Goal: Ask a question

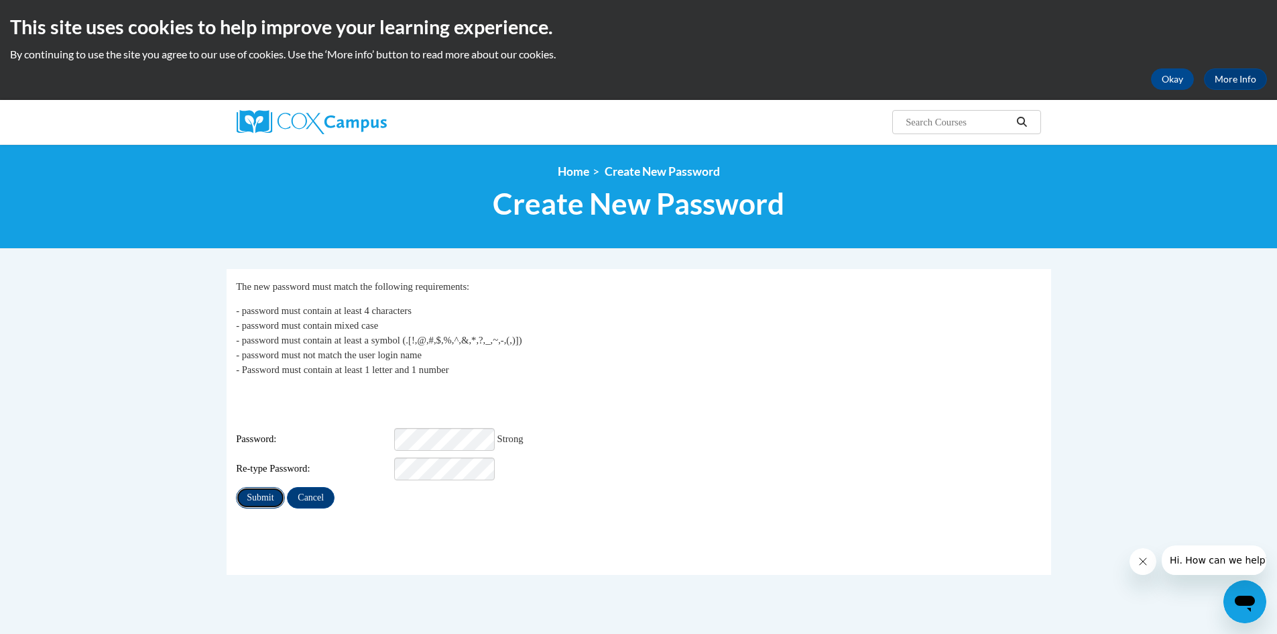
click at [270, 487] on input "Submit" at bounding box center [260, 497] width 48 height 21
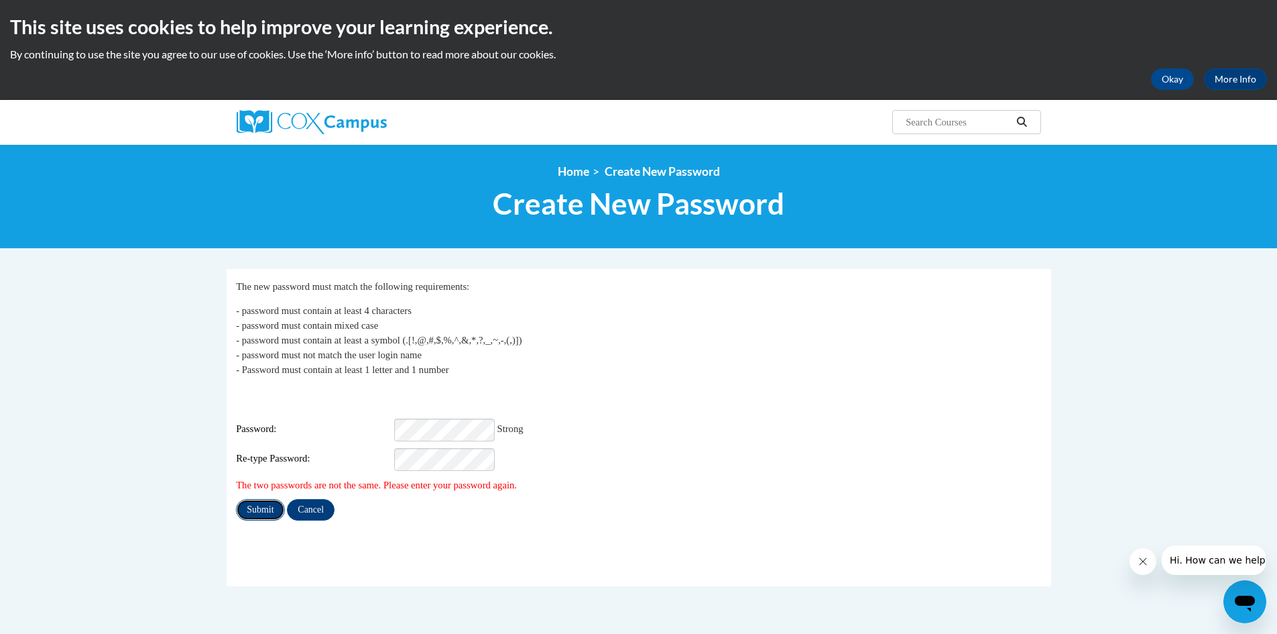
click at [264, 500] on input "Submit" at bounding box center [260, 509] width 48 height 21
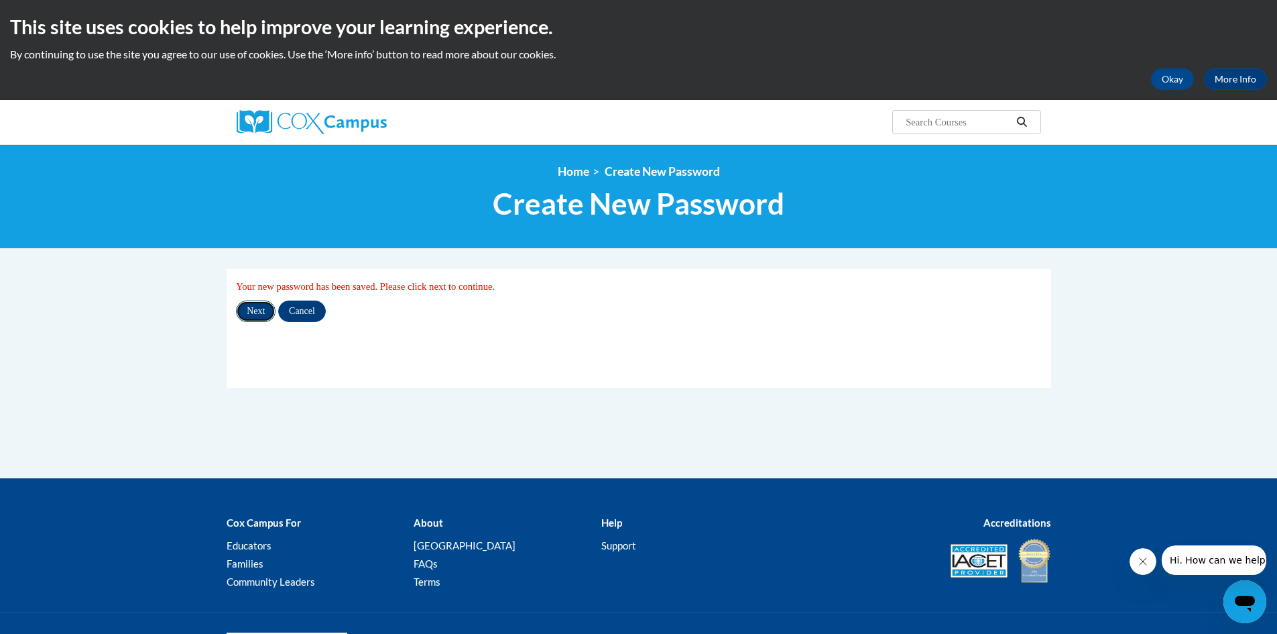
click at [255, 310] on input "Next" at bounding box center [256, 310] width 40 height 21
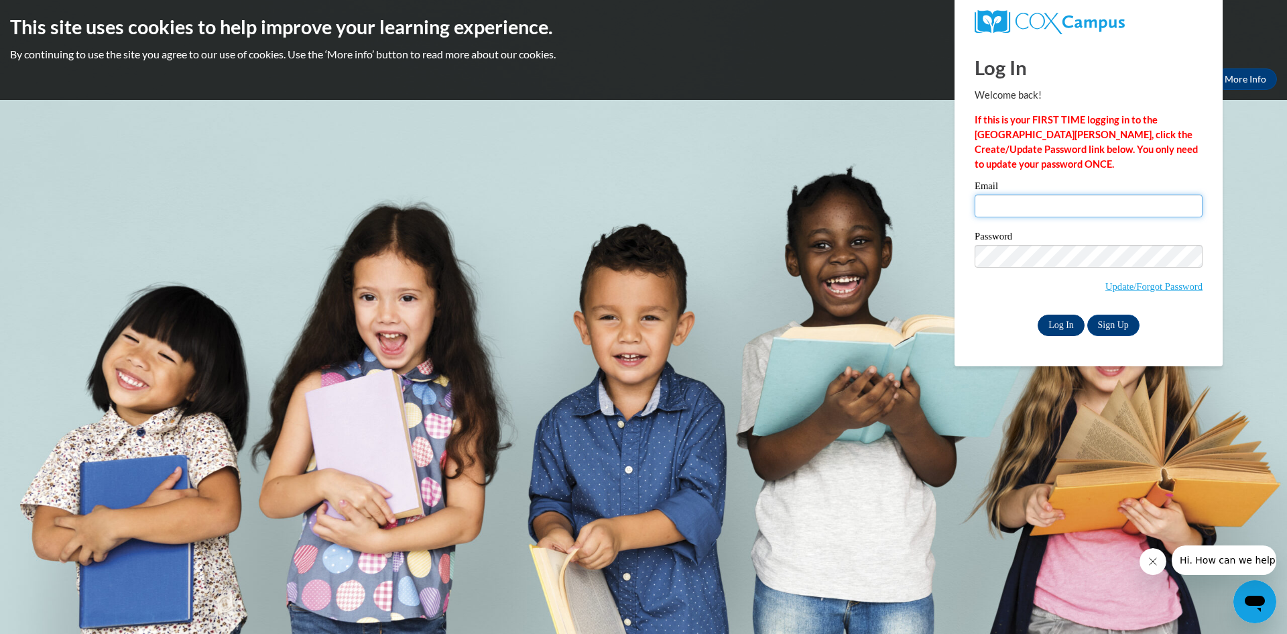
type input "angelamichele.ward@gmail.com"
click at [1074, 323] on input "Log In" at bounding box center [1061, 324] width 47 height 21
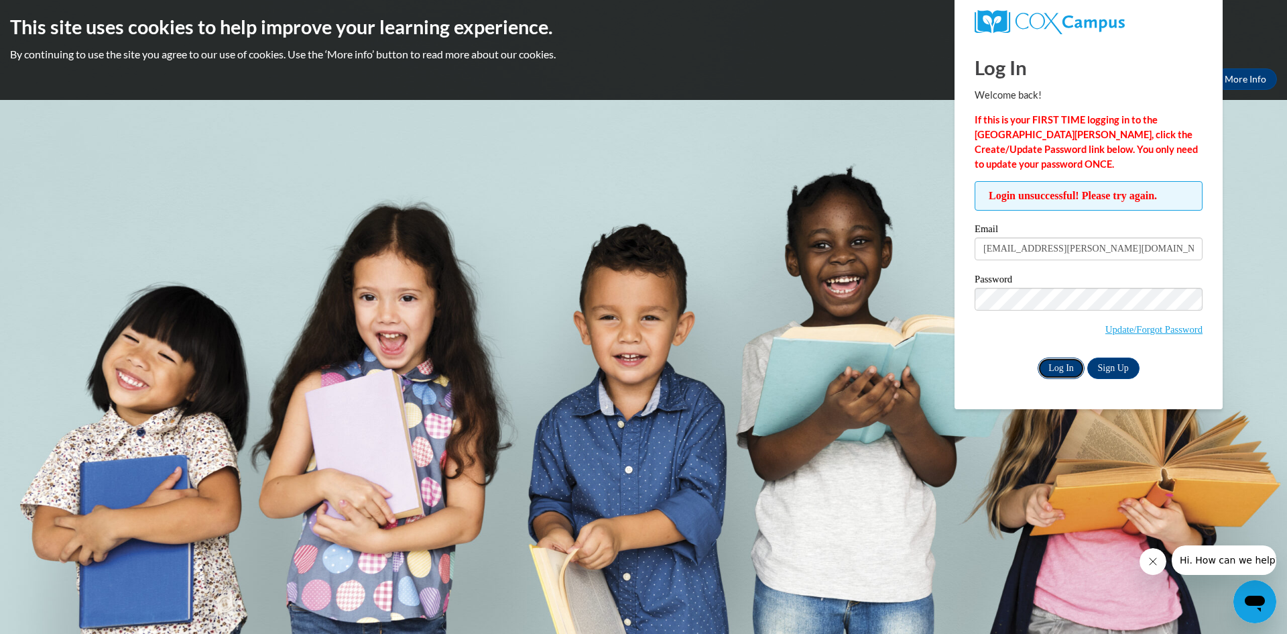
click at [1049, 360] on input "Log In" at bounding box center [1061, 367] width 47 height 21
click at [1238, 563] on span "Hi. How can we help?" at bounding box center [1229, 559] width 101 height 11
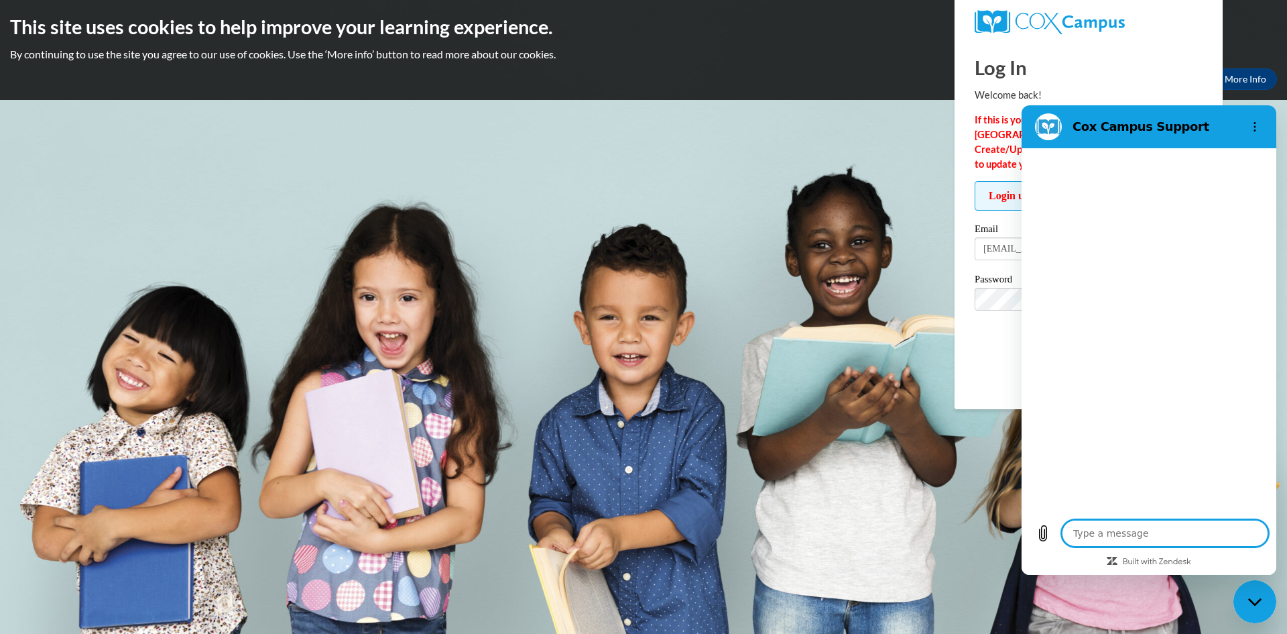
type textarea "x"
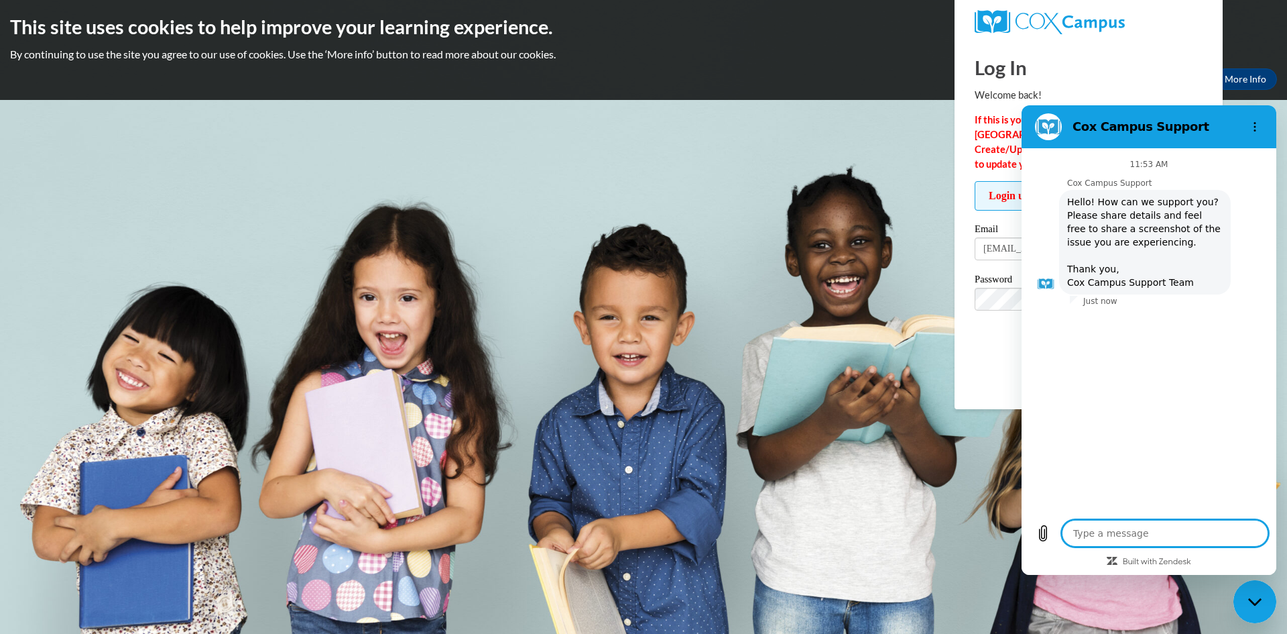
type textarea "t"
type textarea "x"
type textarea "th"
type textarea "x"
type textarea "the"
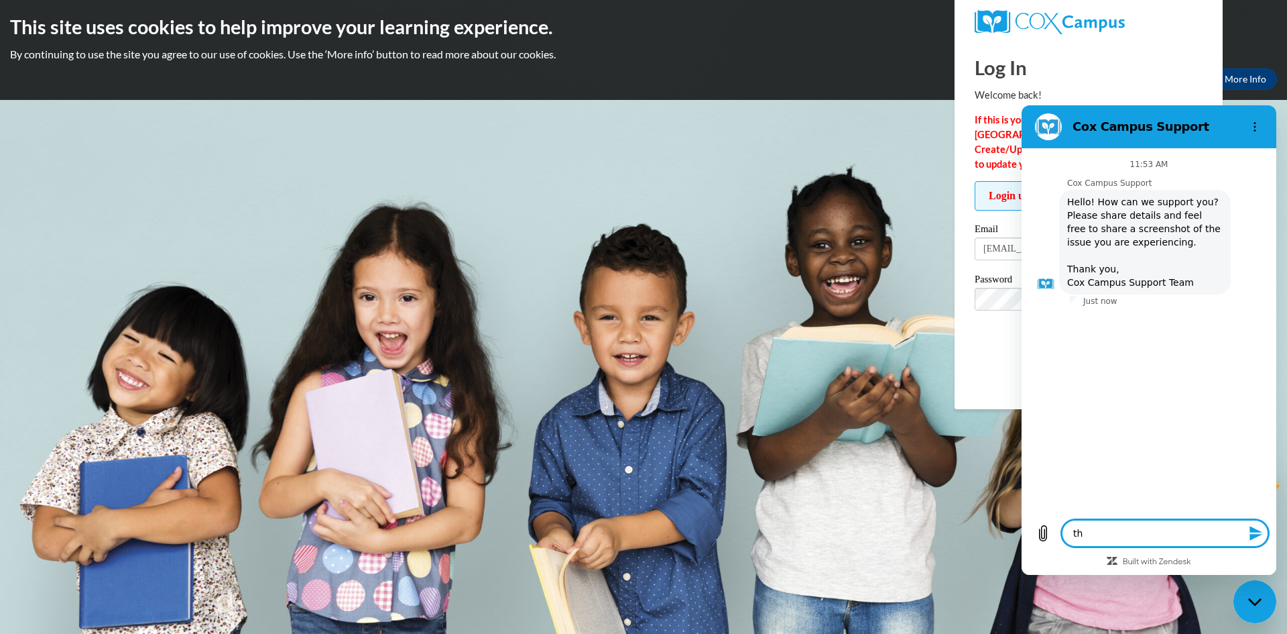
type textarea "x"
type textarea "the"
type textarea "x"
type textarea "the s"
type textarea "x"
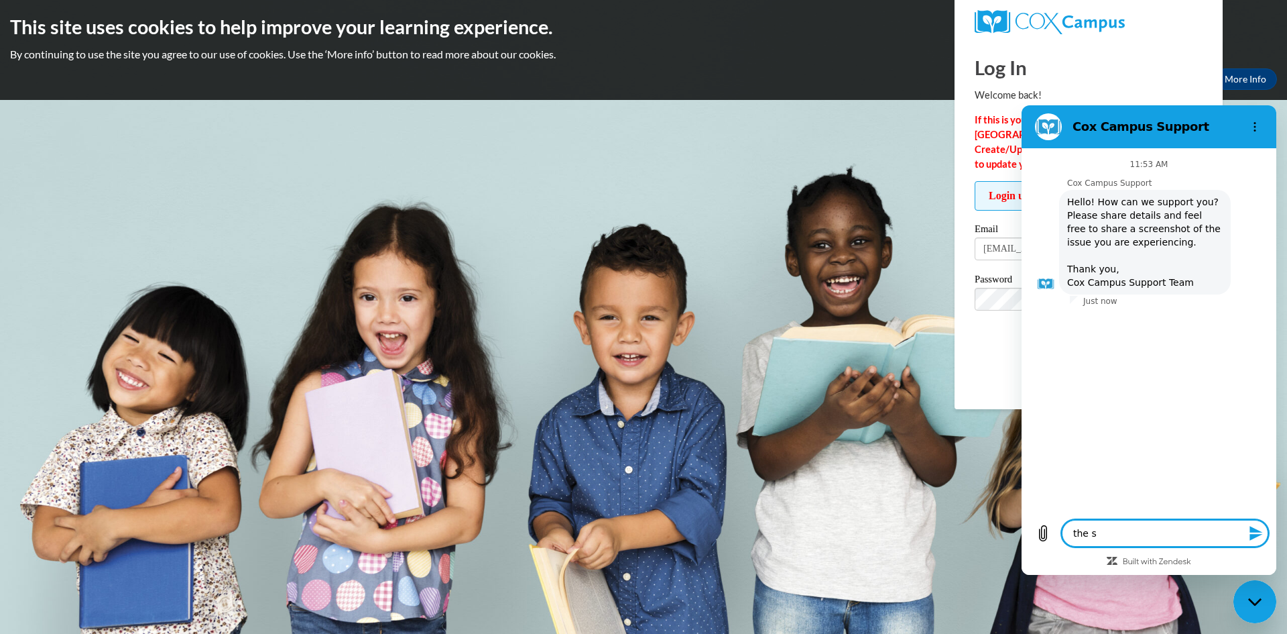
type textarea "the si"
type textarea "x"
type textarea "the sit"
type textarea "x"
type textarea "the site"
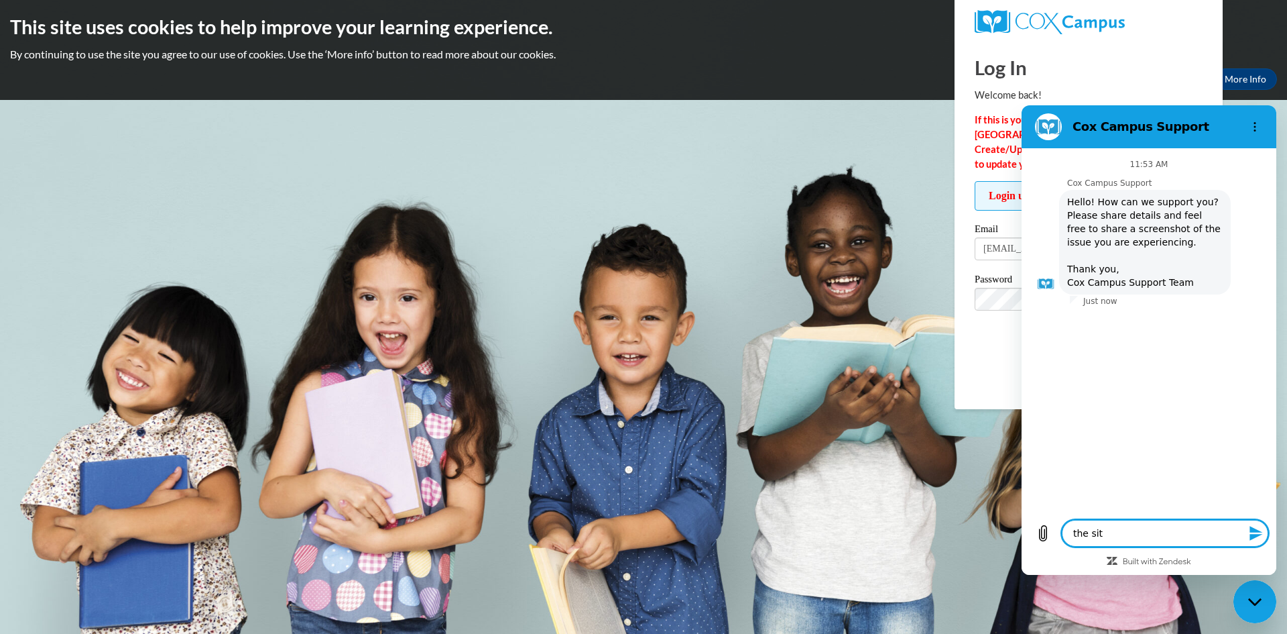
type textarea "x"
type textarea "the site"
type textarea "x"
type textarea "the site s"
type textarea "x"
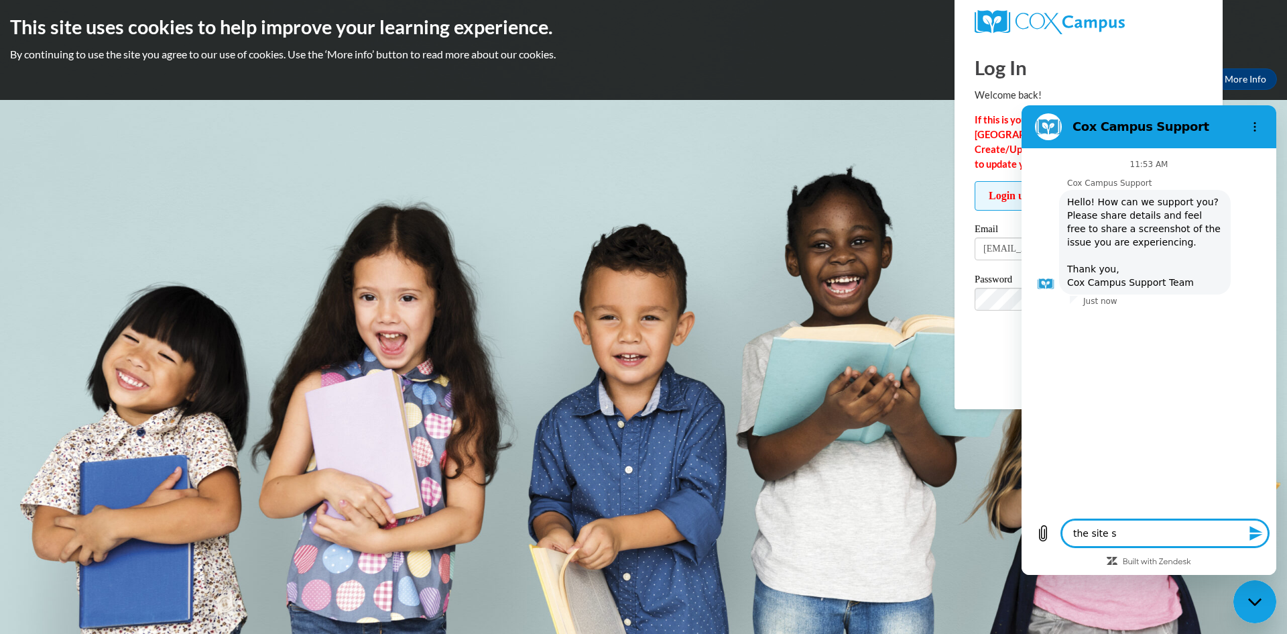
type textarea "the site sa"
type textarea "x"
type textarea "the site sai"
type textarea "x"
type textarea "the site said"
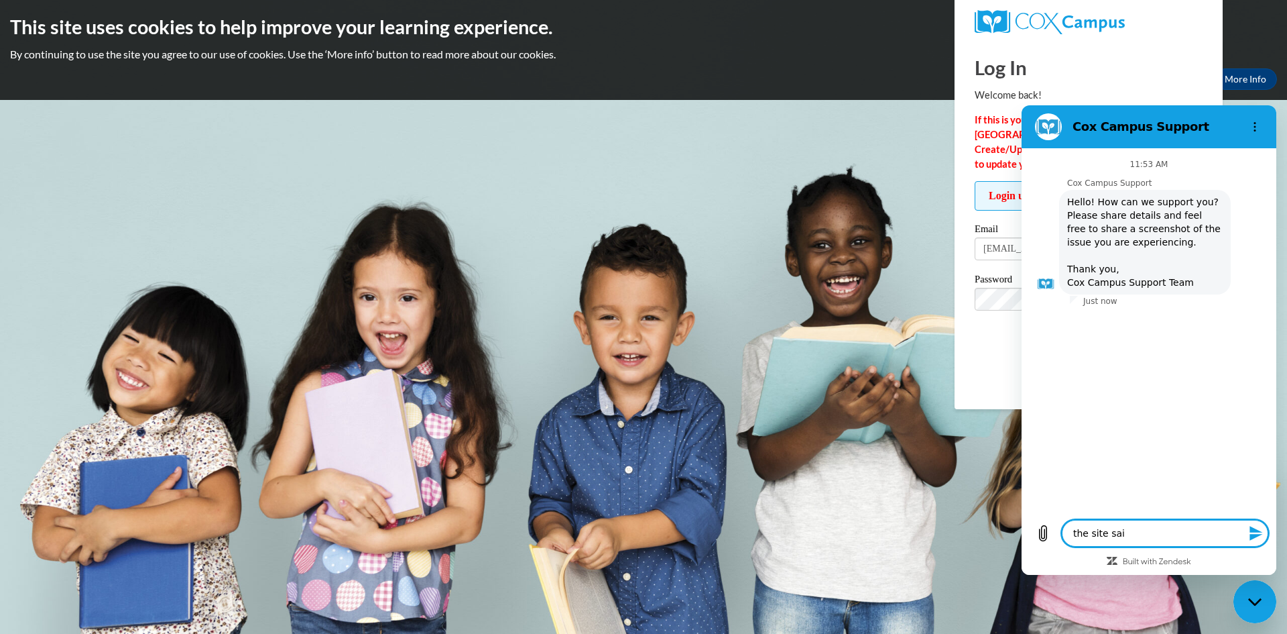
type textarea "x"
type textarea "the site said"
type textarea "x"
type textarea "the site said i"
type textarea "x"
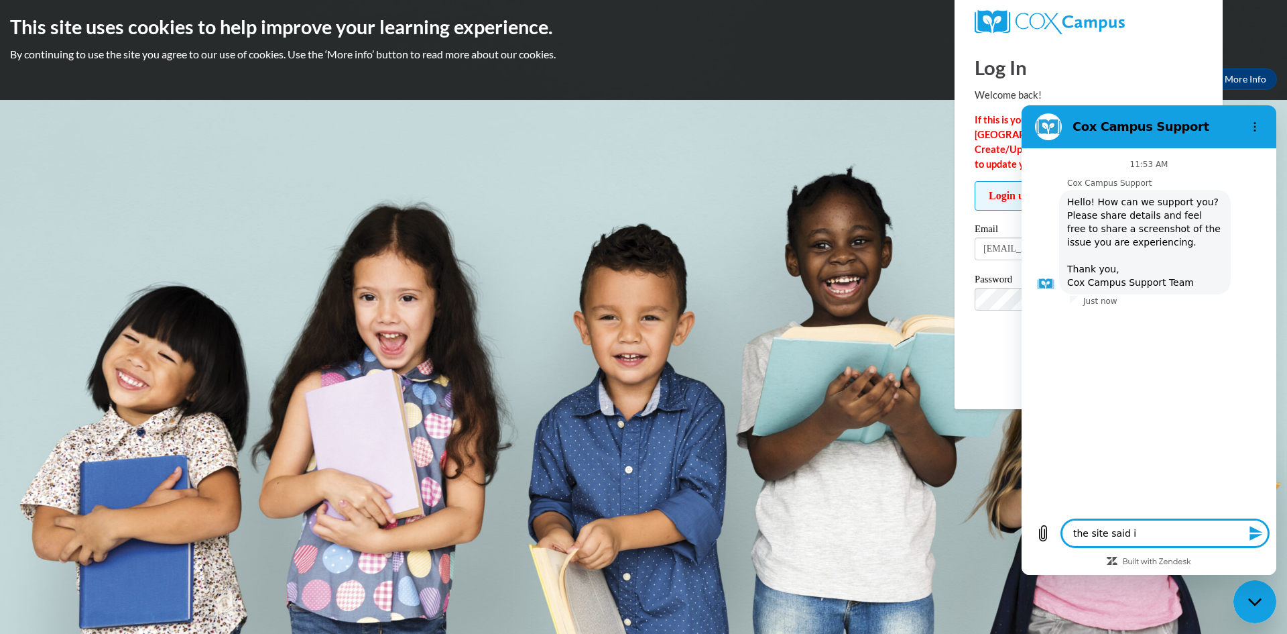
type textarea "the site said i"
type textarea "x"
type textarea "the site said i n"
type textarea "x"
type textarea "the site said i ne"
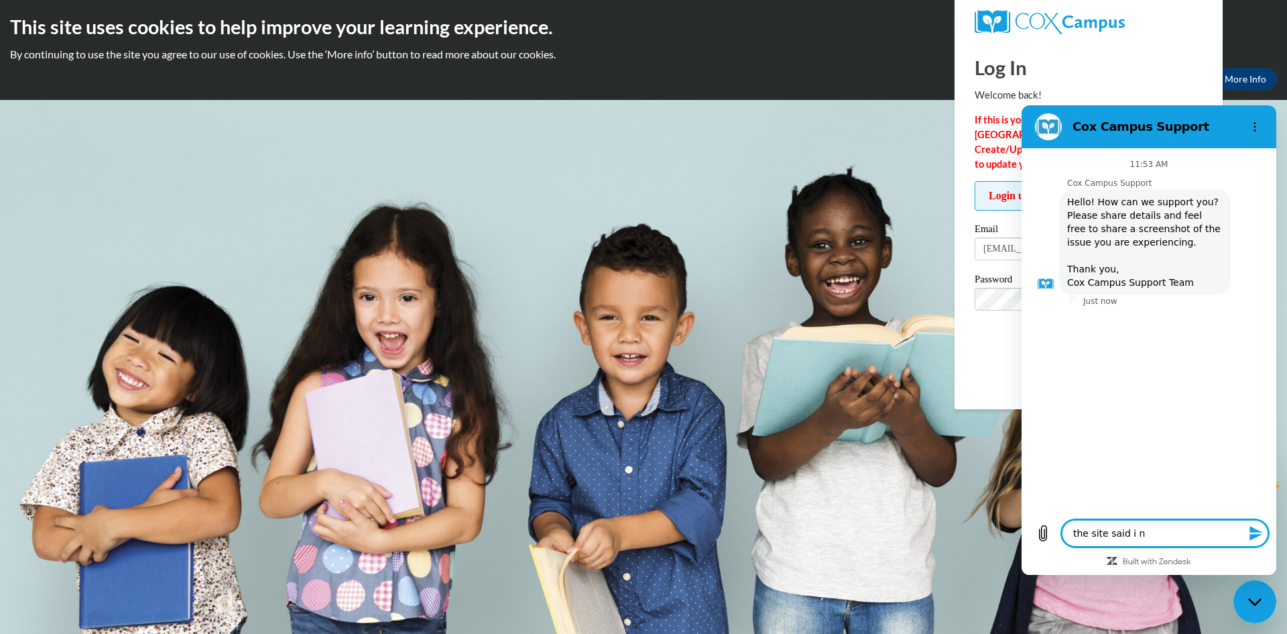
type textarea "x"
type textarea "the site said i nee"
type textarea "x"
type textarea "the site said i need"
type textarea "x"
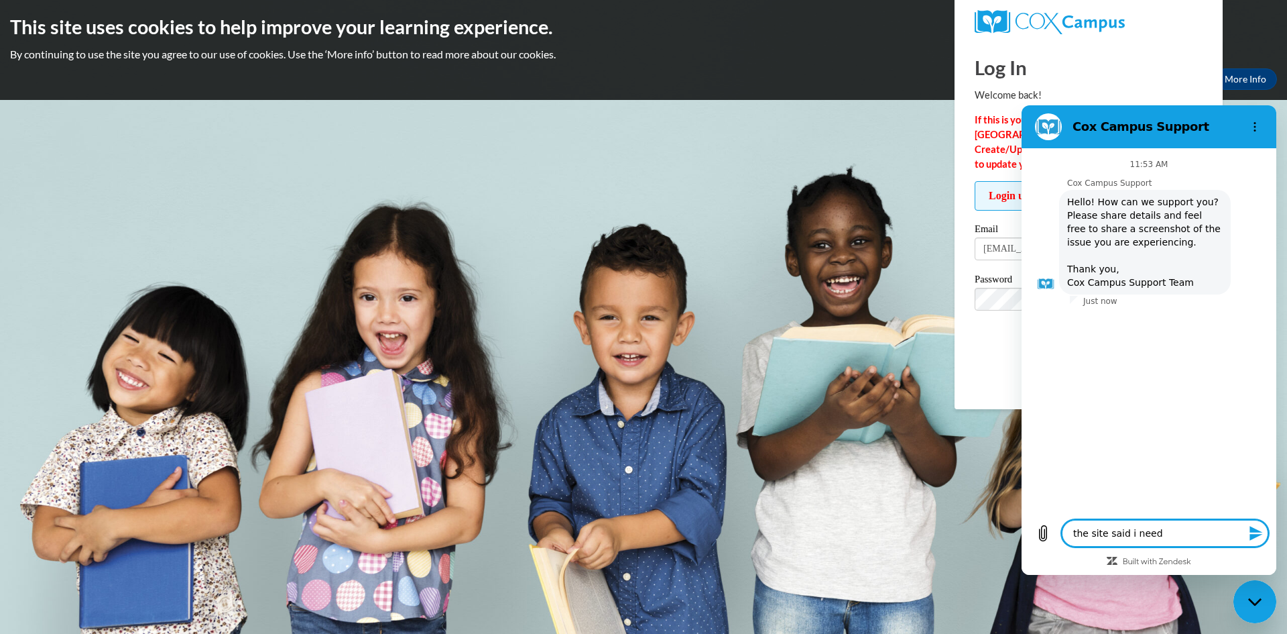
type textarea "the site said i neede"
type textarea "x"
type textarea "the site said i needed"
type textarea "x"
type textarea "the site said i needed"
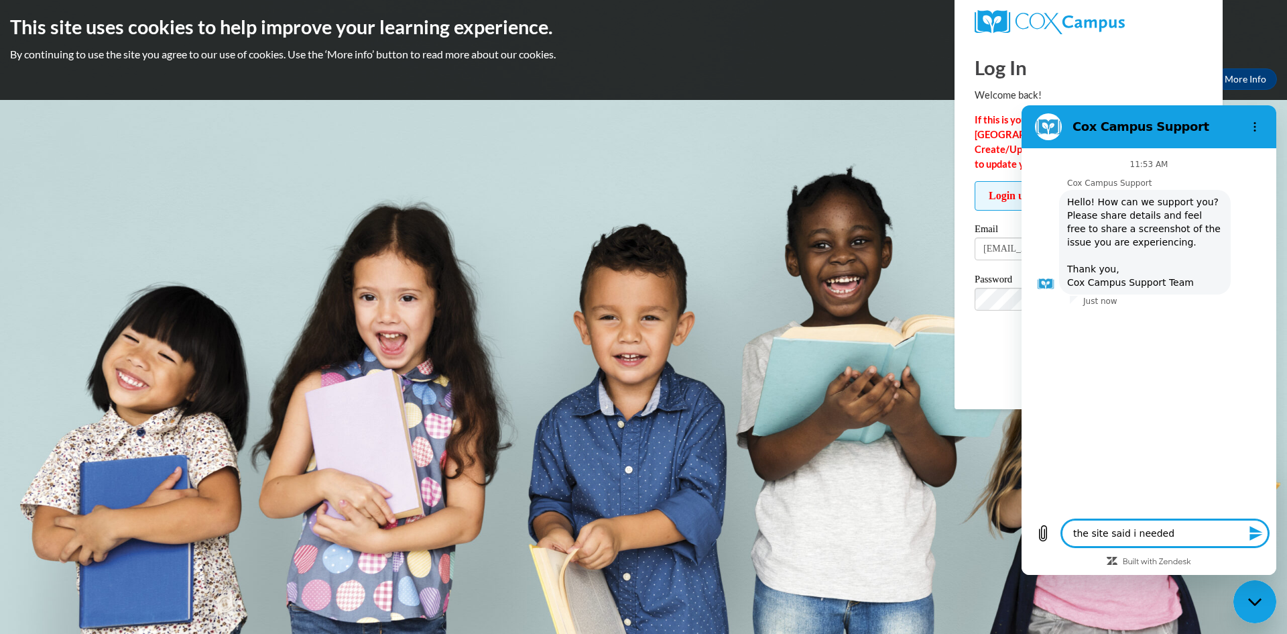
type textarea "x"
type textarea "the site said i needed t"
type textarea "x"
type textarea "the site said i needed to"
type textarea "x"
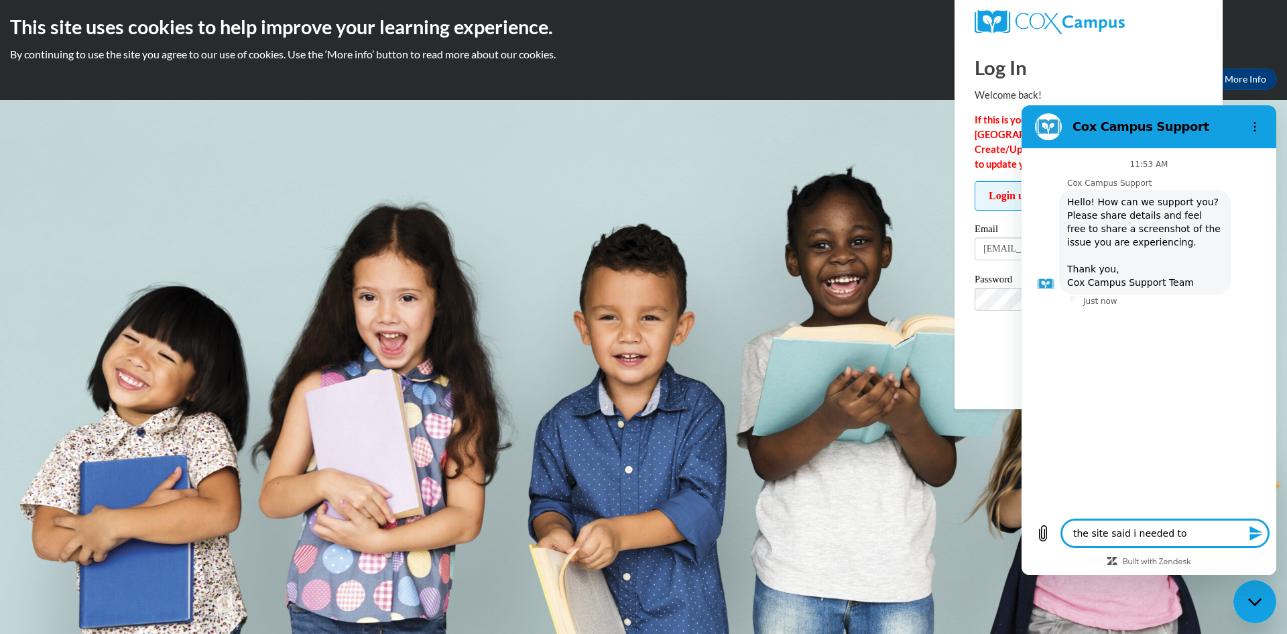
type textarea "the site said i needed to"
type textarea "x"
type textarea "the site said i needed to u"
type textarea "x"
type textarea "the site said i needed to up"
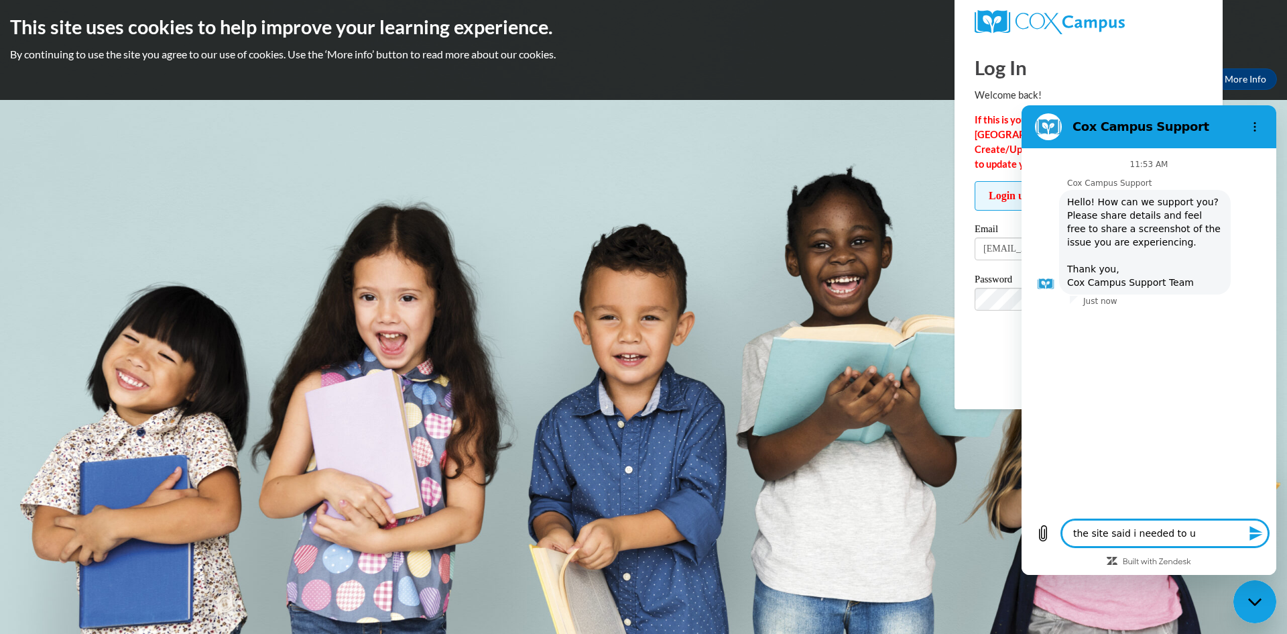
type textarea "x"
type textarea "the site said i needed to upd"
type textarea "x"
type textarea "the site said i needed to upda"
type textarea "x"
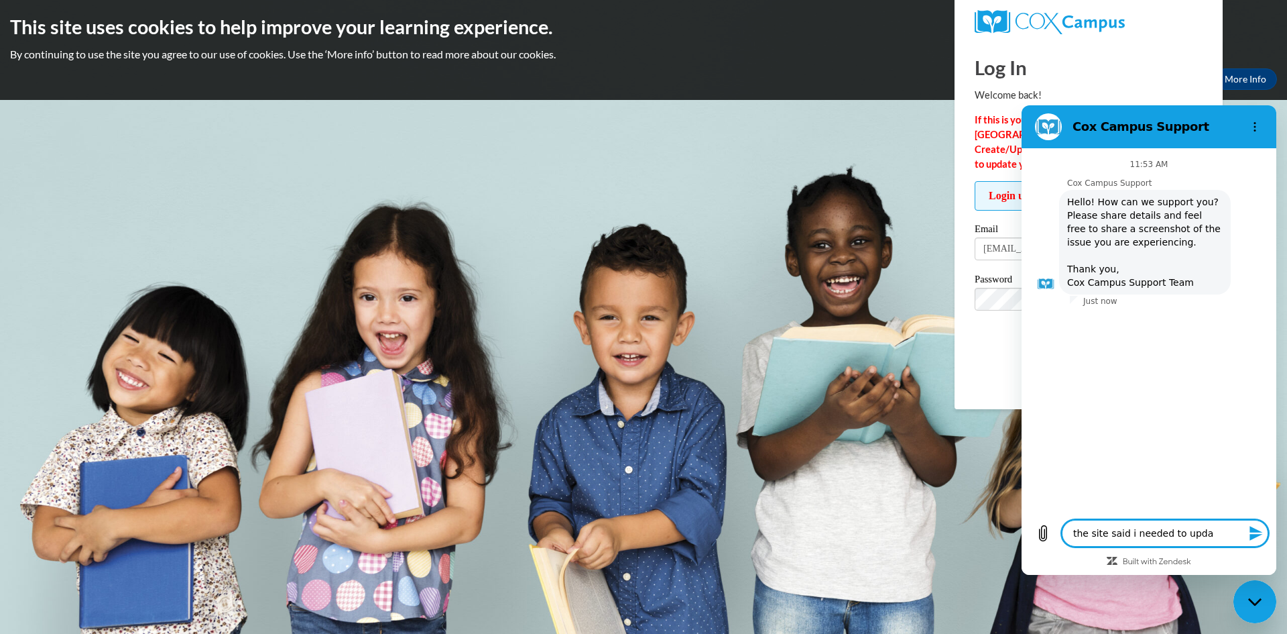
type textarea "the site said i needed to updat"
type textarea "x"
type textarea "the site said i needed to update"
type textarea "x"
type textarea "the site said i needed to update"
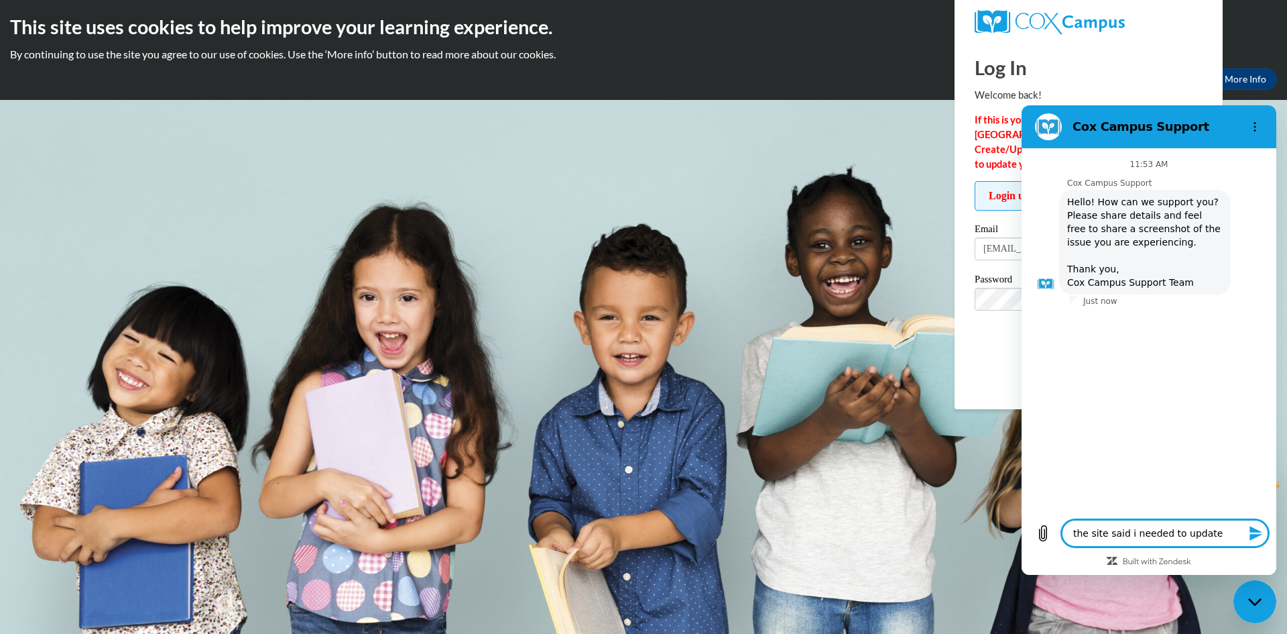
type textarea "x"
type textarea "the site said i needed to update m"
type textarea "x"
type textarea "the site said i needed to update my"
type textarea "x"
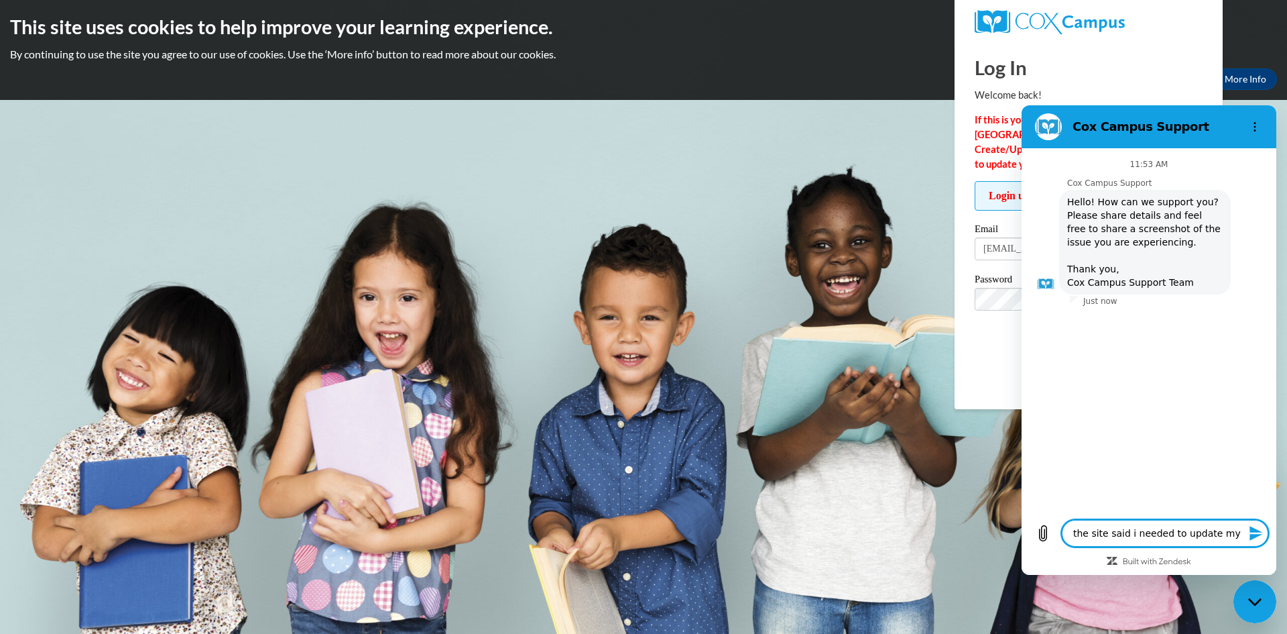
type textarea "the site said i needed to update my"
type textarea "x"
type textarea "the site said i needed to update my p"
type textarea "x"
type textarea "the site said i needed to update my pa"
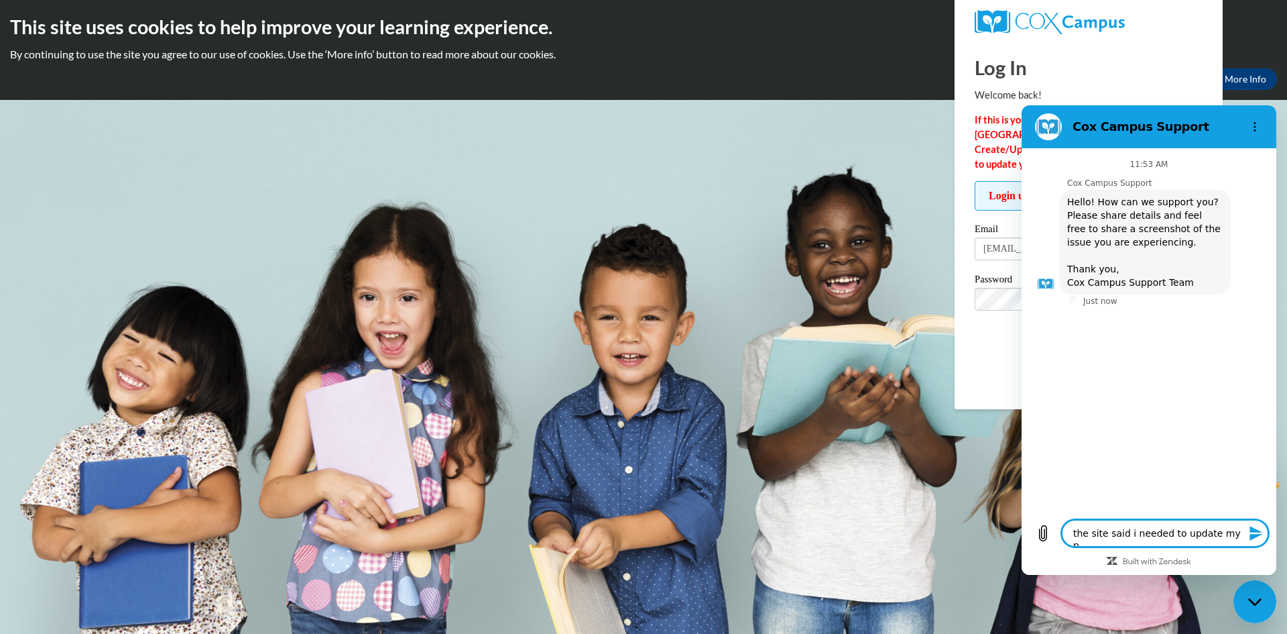
type textarea "x"
type textarea "the site said i needed to update my pas"
type textarea "x"
type textarea "the site said i needed to update my pass"
type textarea "x"
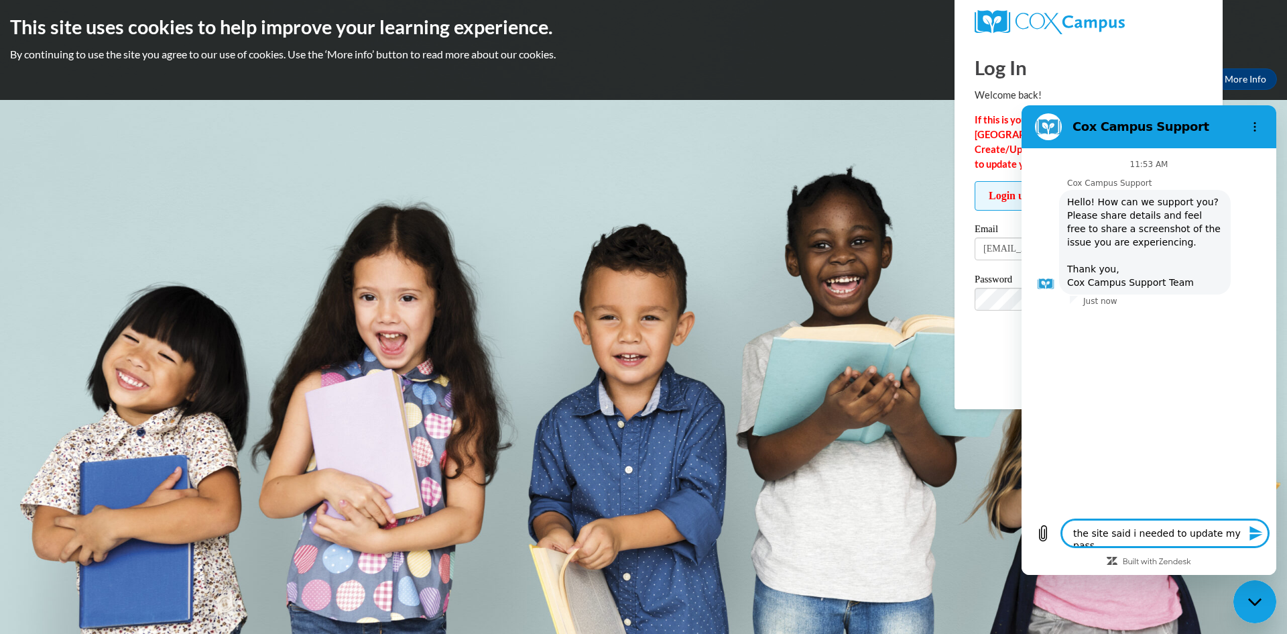
type textarea "the site said i needed to update my passw"
type textarea "x"
type textarea "the site said i needed to update my passwo"
type textarea "x"
type textarea "the site said i needed to update my passwor"
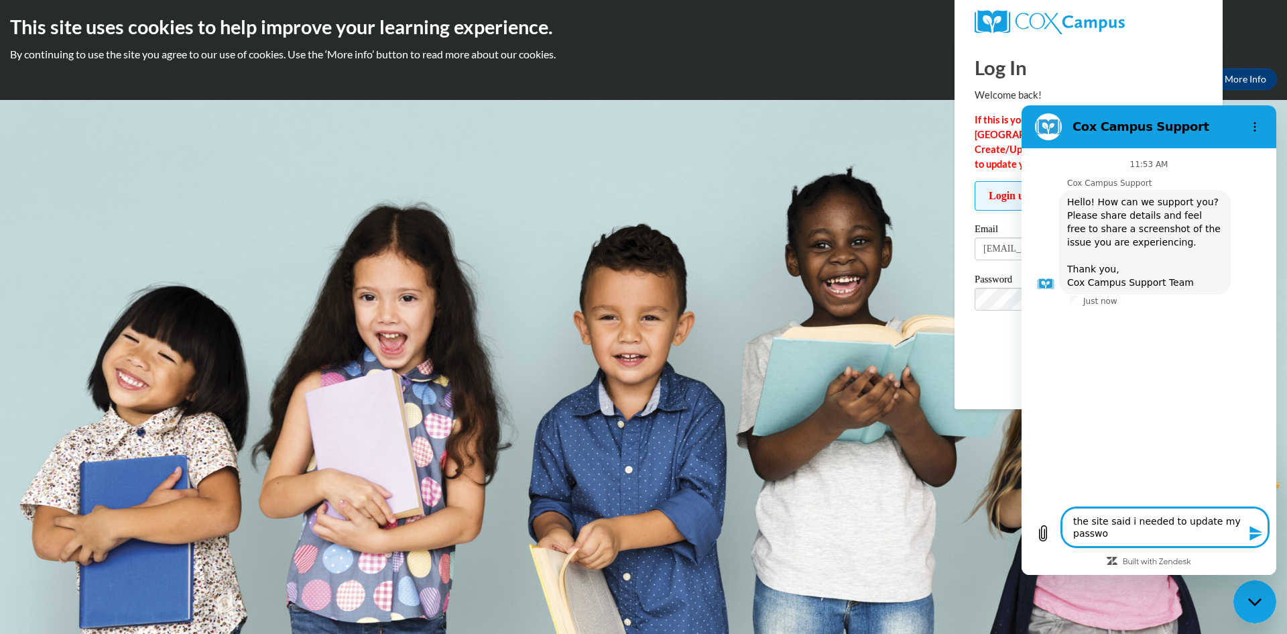
type textarea "x"
type textarea "the site said i needed to update my password"
type textarea "x"
type textarea "the site said i needed to update my password"
type textarea "x"
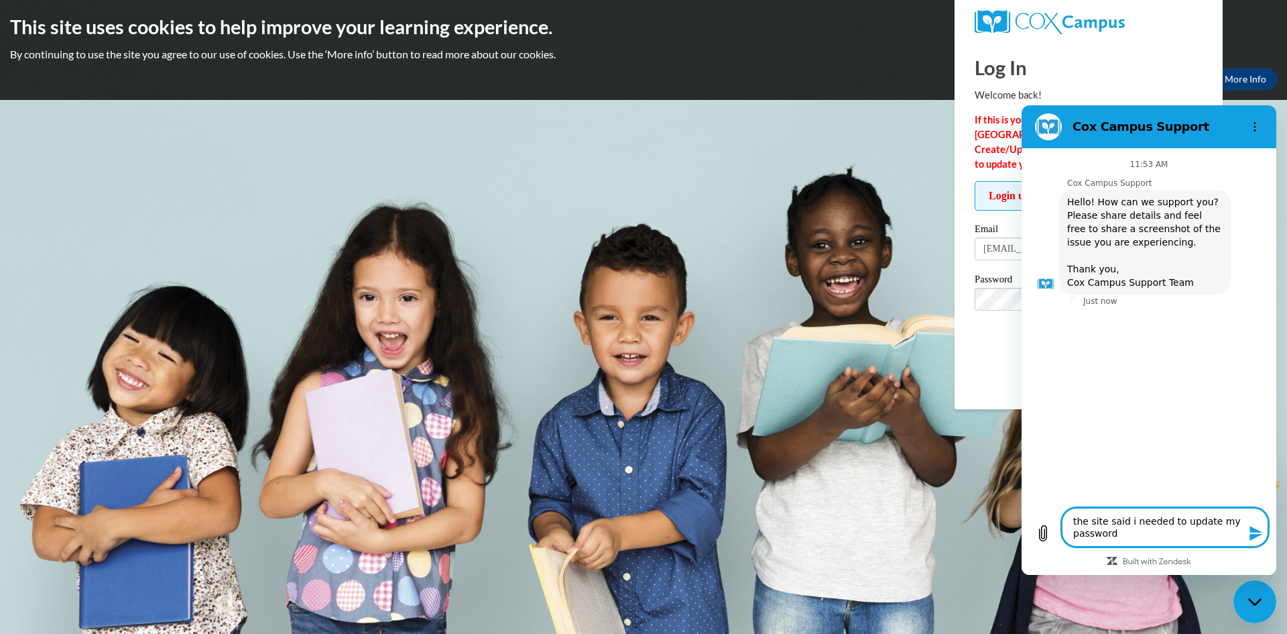
type textarea "the site said i needed to update my password s"
type textarea "x"
type textarea "the site said i needed to update my password si"
type textarea "x"
type textarea "the site said i needed to update my password sin"
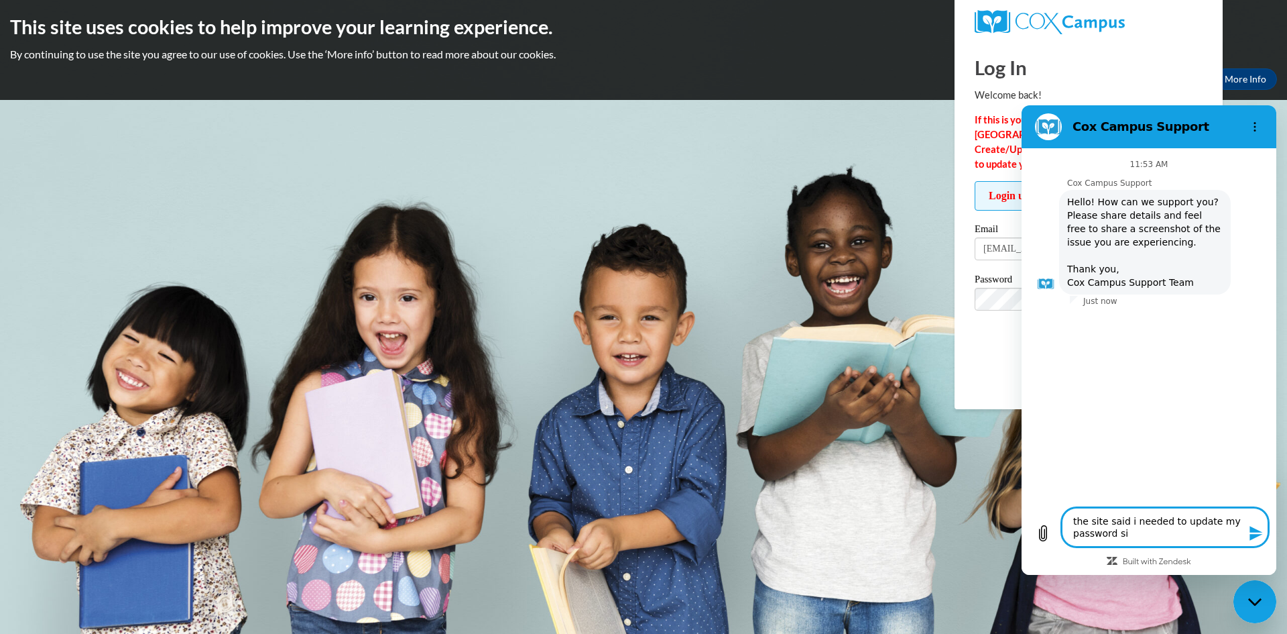
type textarea "x"
type textarea "the site said i needed to update my password sinc"
type textarea "x"
type textarea "the site said i needed to update my password since"
type textarea "x"
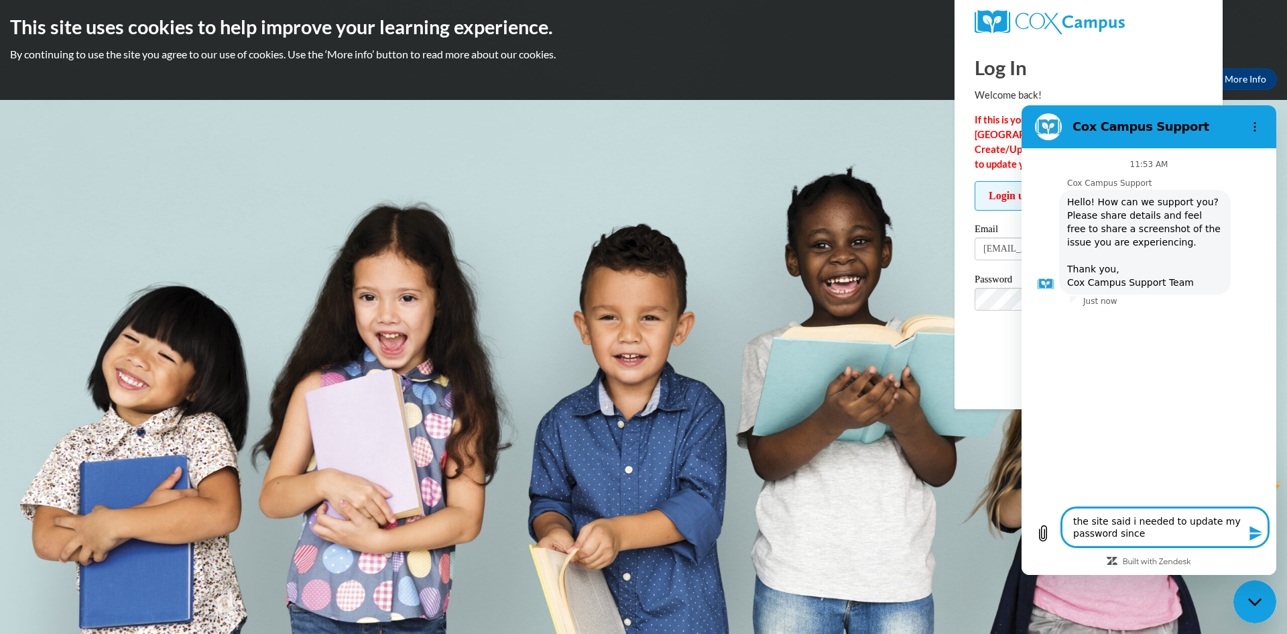
type textarea "the site said i needed to update my password since"
type textarea "x"
type textarea "the site said i needed to update my password since i"
type textarea "x"
type textarea "the site said i needed to update my password since it"
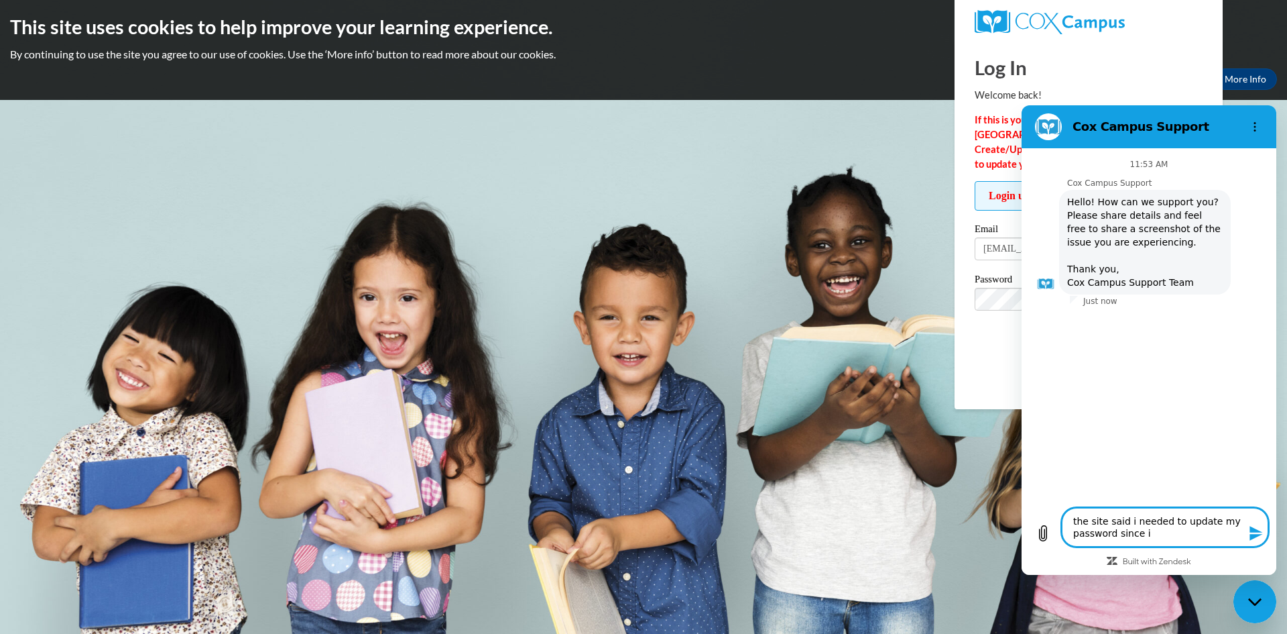
type textarea "x"
type textarea "the site said i needed to update my password since it"
type textarea "x"
type textarea "the site said i needed to update my password since it a"
type textarea "x"
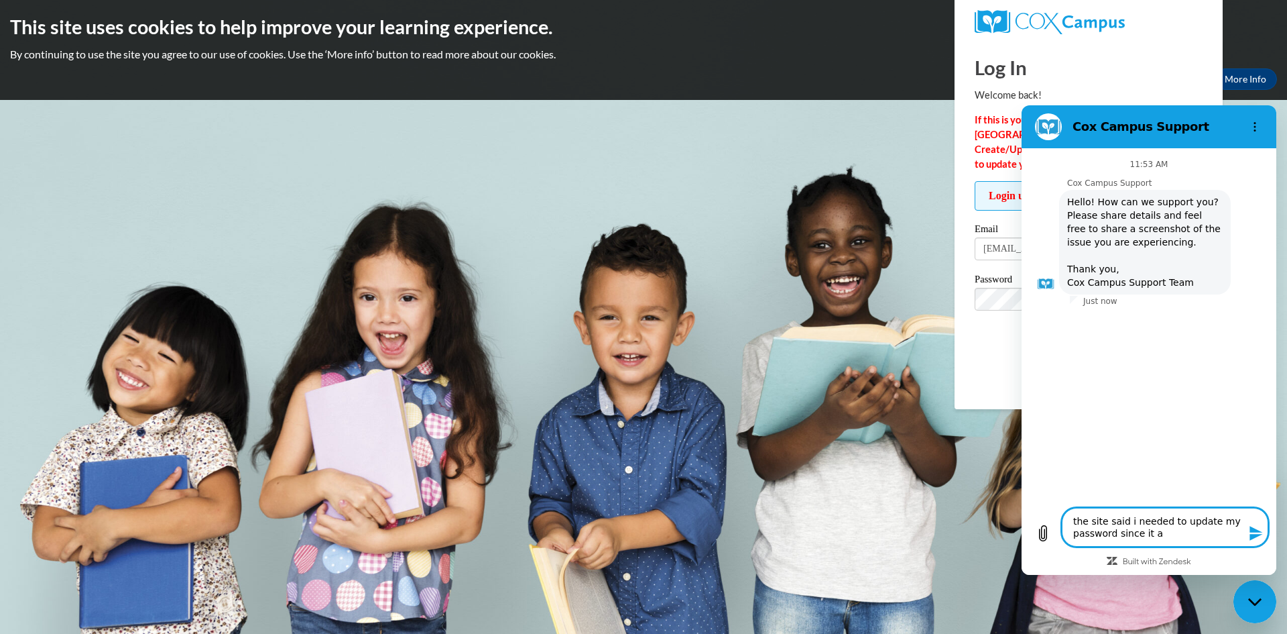
type textarea "the site said i needed to update my password since it"
type textarea "x"
type textarea "the site said i needed to update my password since it w"
type textarea "x"
type textarea "the site said i needed to update my password since it wa"
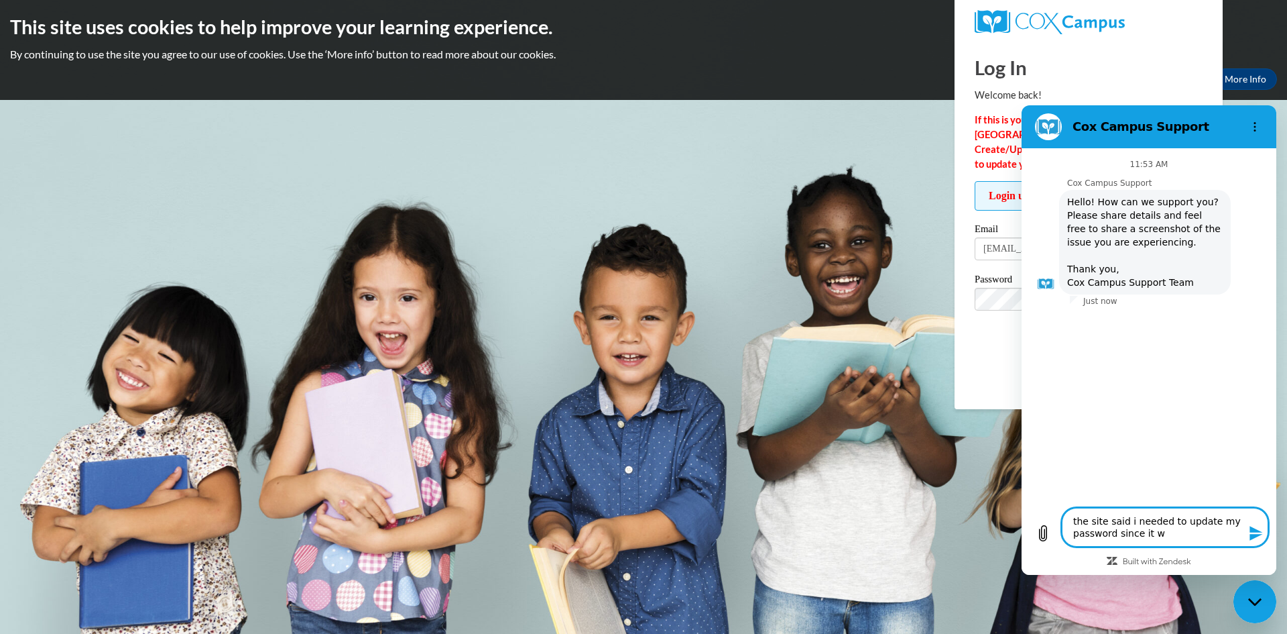
type textarea "x"
type textarea "the site said i needed to update my password since it was"
type textarea "x"
type textarea "the site said i needed to update my password since it was"
type textarea "x"
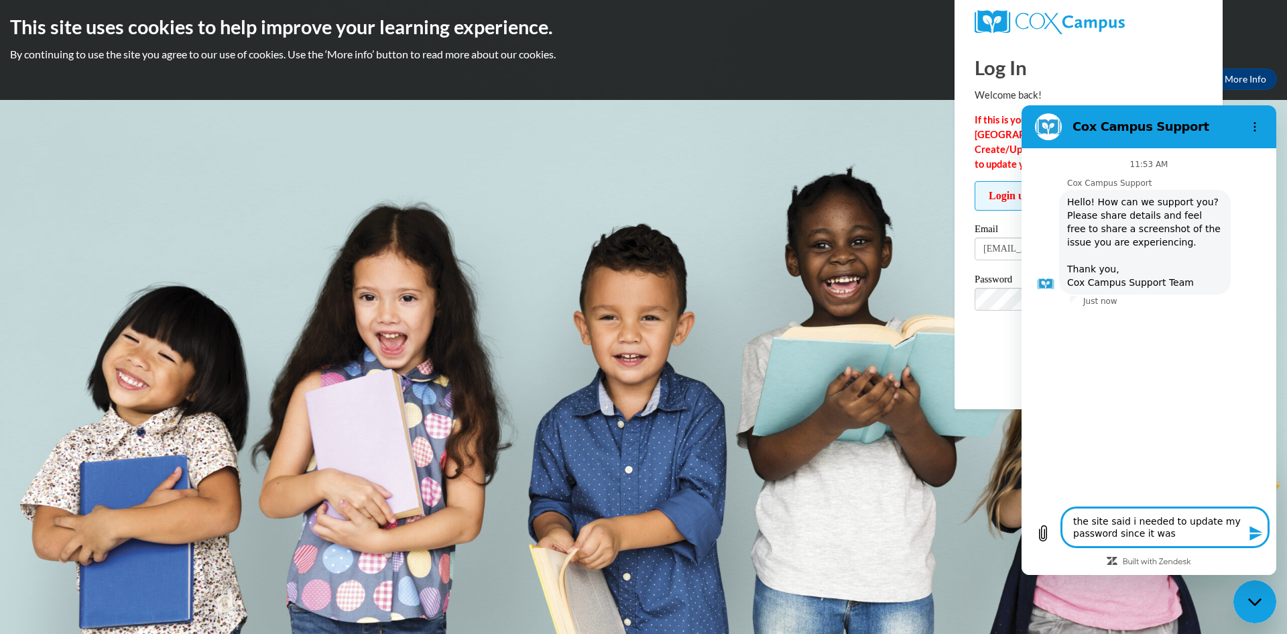
type textarea "the site said i needed to update my password since it was m"
type textarea "x"
type textarea "the site said i needed to update my password since it was my"
type textarea "x"
type textarea "the site said i needed to update my password since it was my"
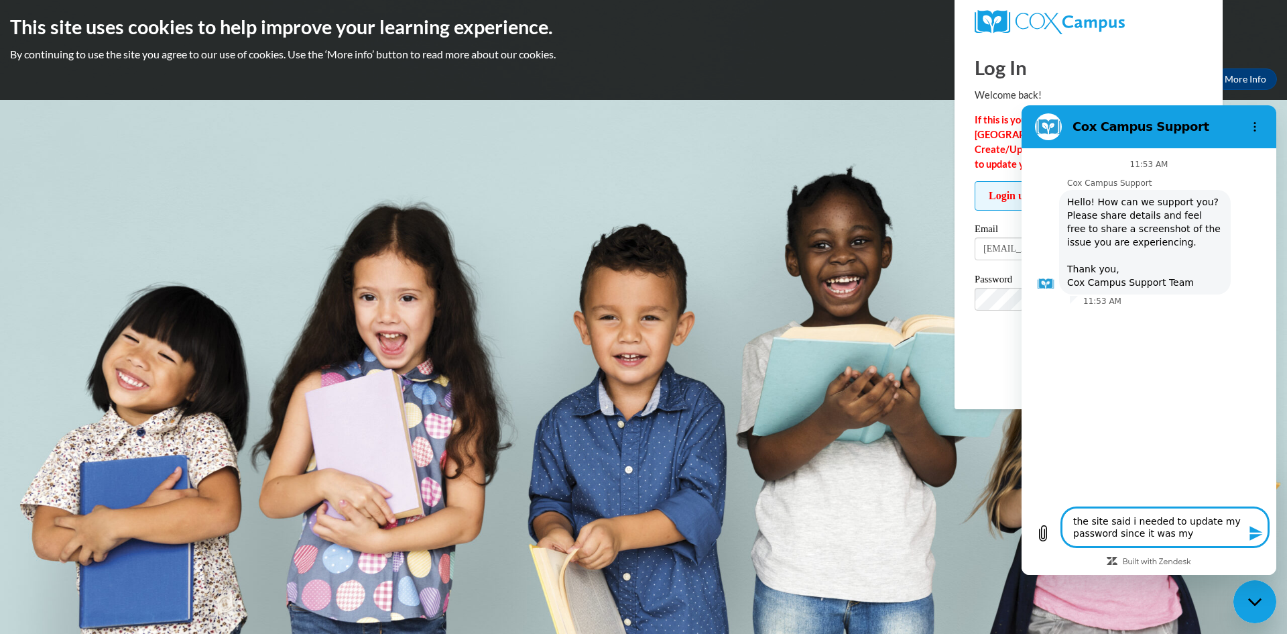
type textarea "x"
type textarea "the site said i needed to update my password since it was my f"
type textarea "x"
type textarea "the site said i needed to update my password since it was my fi"
type textarea "x"
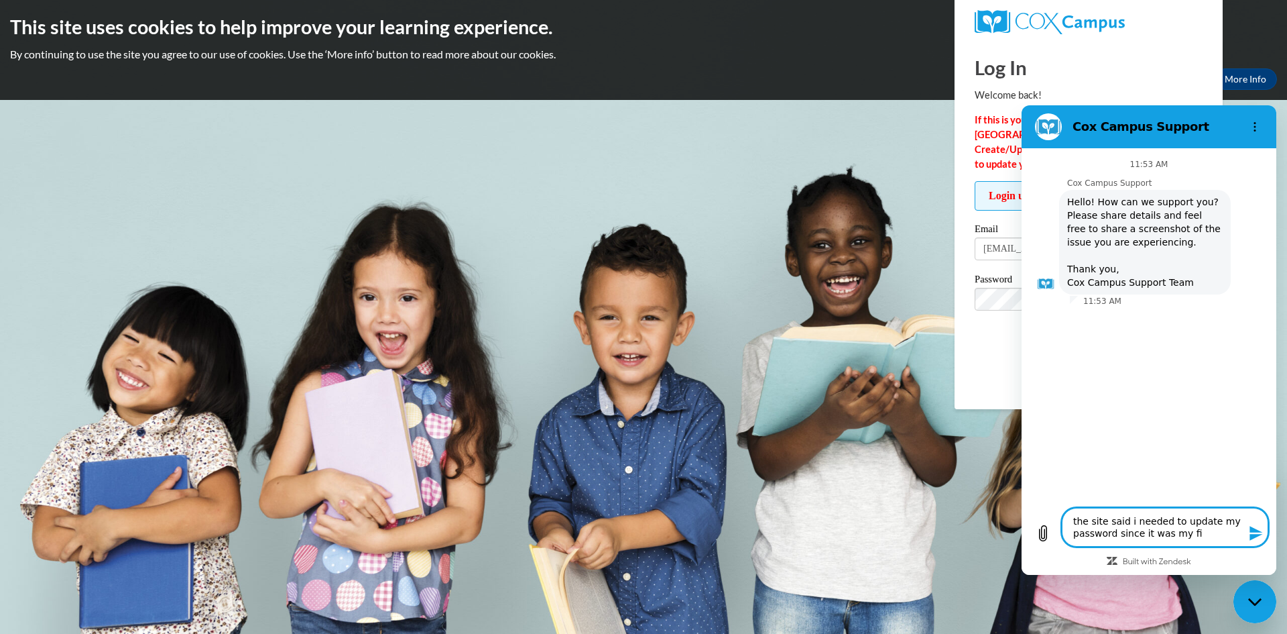
type textarea "the site said i needed to update my password since it was my fir"
type textarea "x"
type textarea "the site said i needed to update my password since it was my firs"
type textarea "x"
type textarea "the site said i needed to update my password since it was my first"
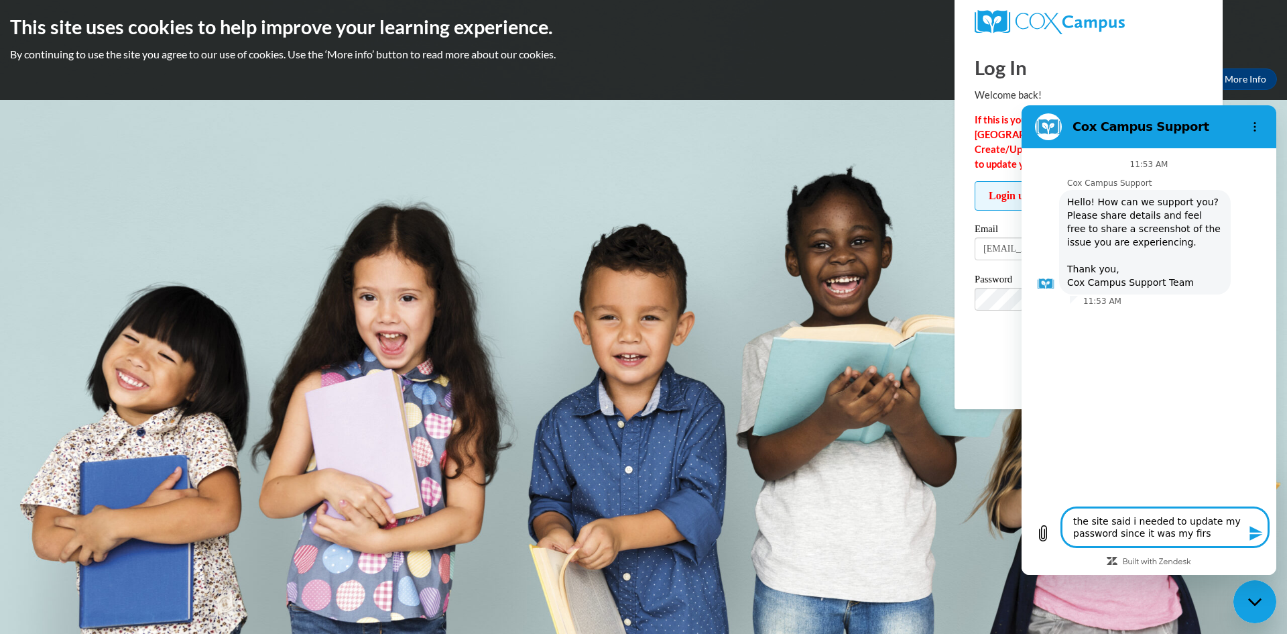
type textarea "x"
type textarea "the site said i needed to update my password since it was my first"
type textarea "x"
type textarea "the site said i needed to update my password since it was my first t"
type textarea "x"
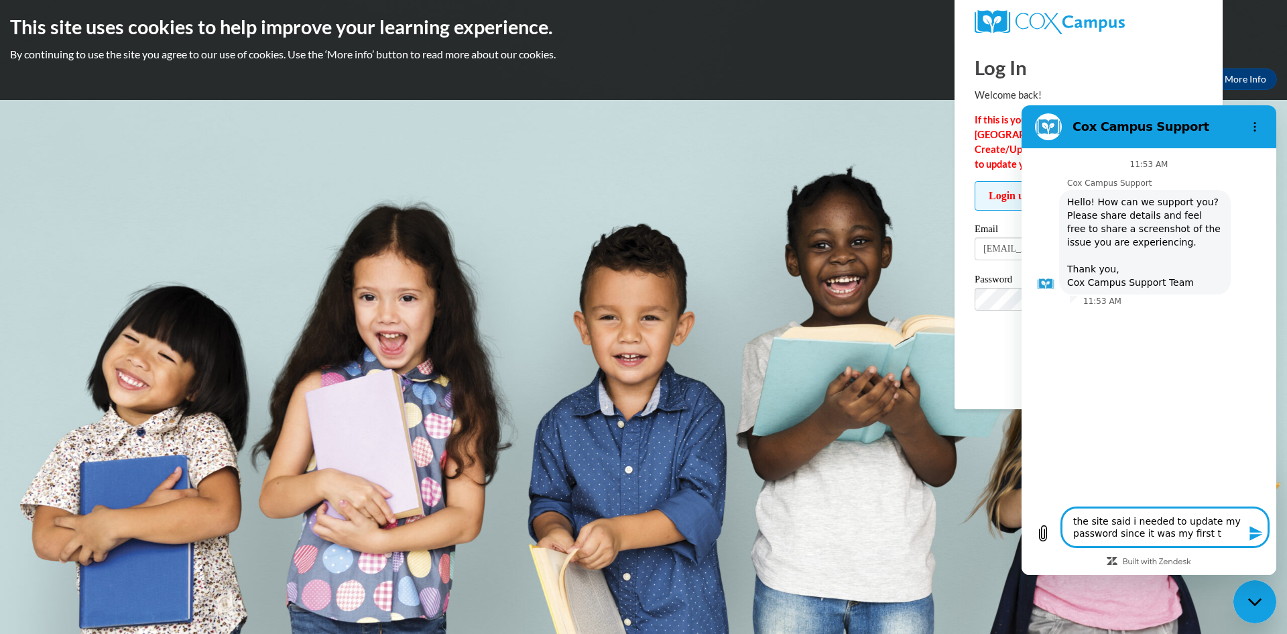
type textarea "the site said i needed to update my password since it was my first ti"
type textarea "x"
type textarea "the site said i needed to update my password since it was my first tie"
type textarea "x"
type textarea "the site said i needed to update my password since it was my first ti"
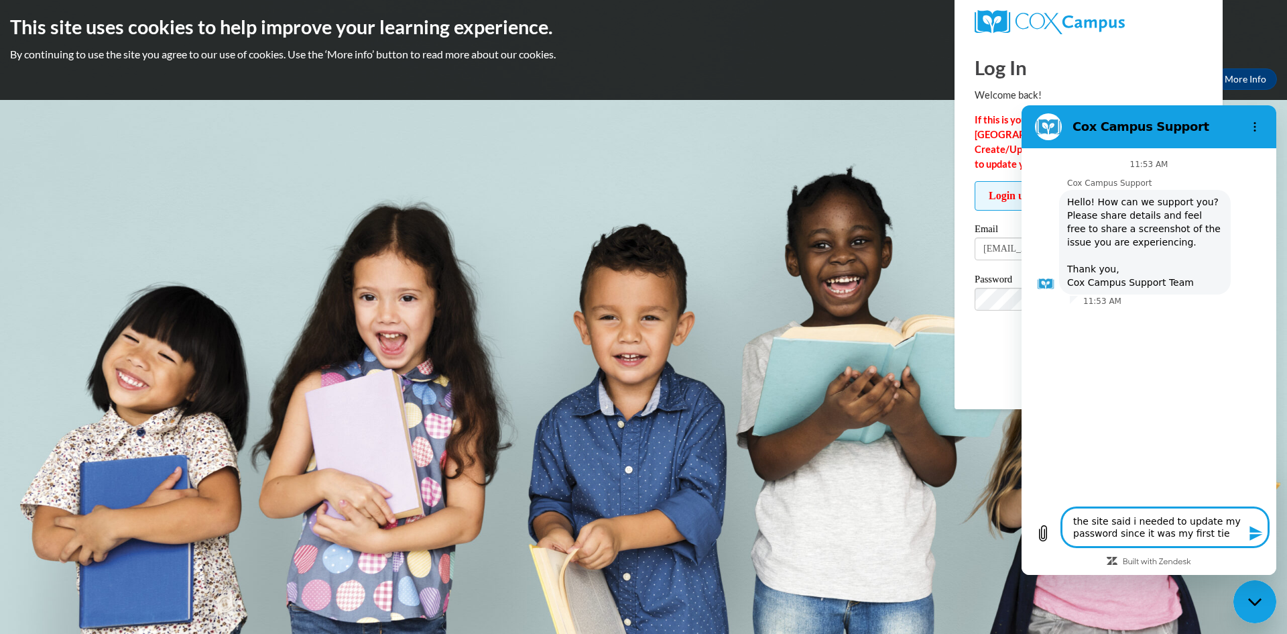
type textarea "x"
type textarea "the site said i needed to update my password since it was my first [PERSON_NAME]"
type textarea "x"
type textarea "the site said i needed to update my password since it was my first time"
type textarea "x"
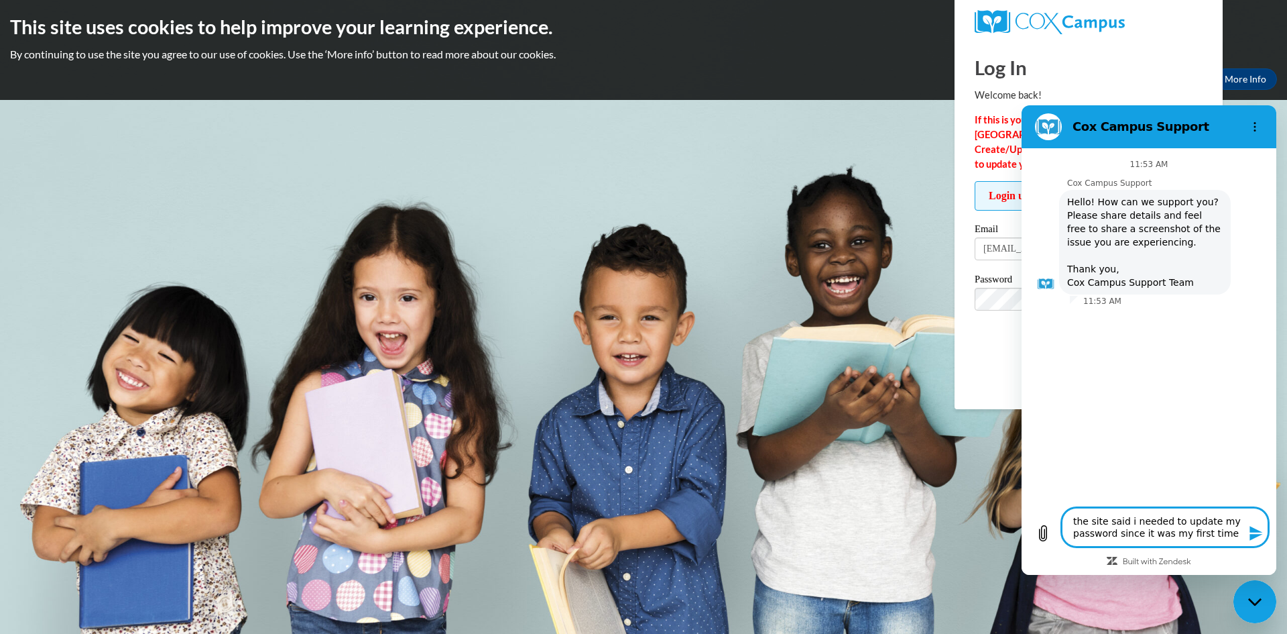
type textarea "the site said i needed to update my password since it was my first time"
type textarea "x"
type textarea "the site said i needed to update my password since it was my first time l"
type textarea "x"
type textarea "the site said i needed to update my password since it was my first time lo"
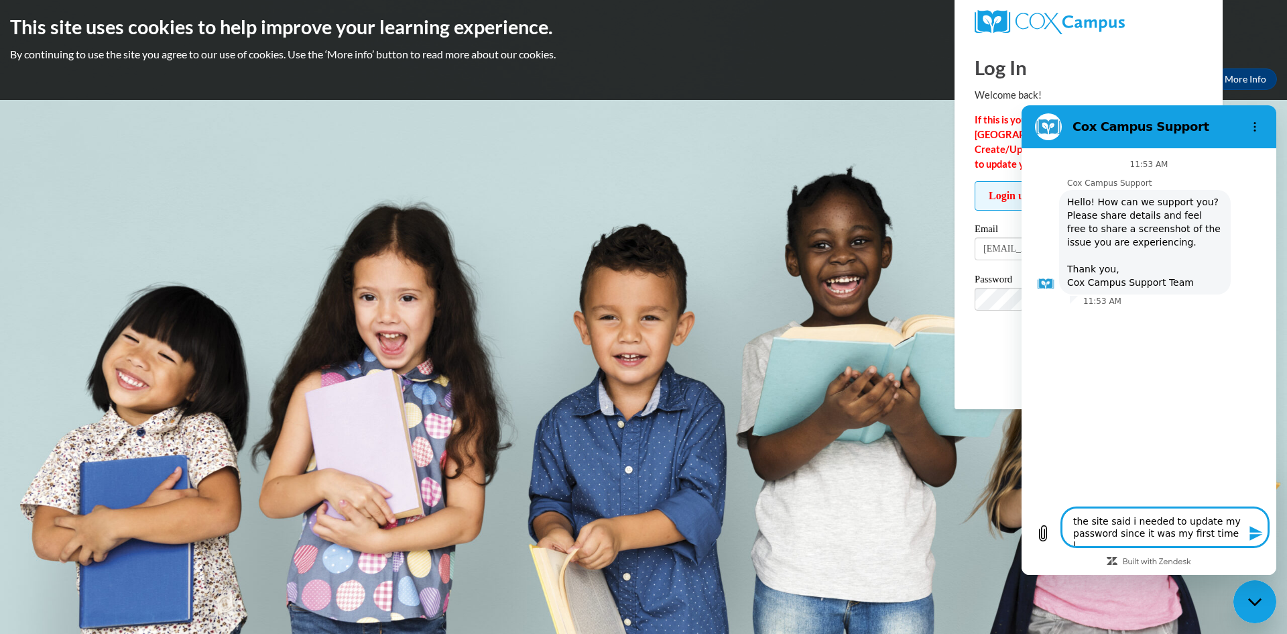
type textarea "x"
type textarea "the site said i needed to update my password since it was my first time log"
type textarea "x"
type textarea "the site said i needed to update my password since it was my first time logg"
type textarea "x"
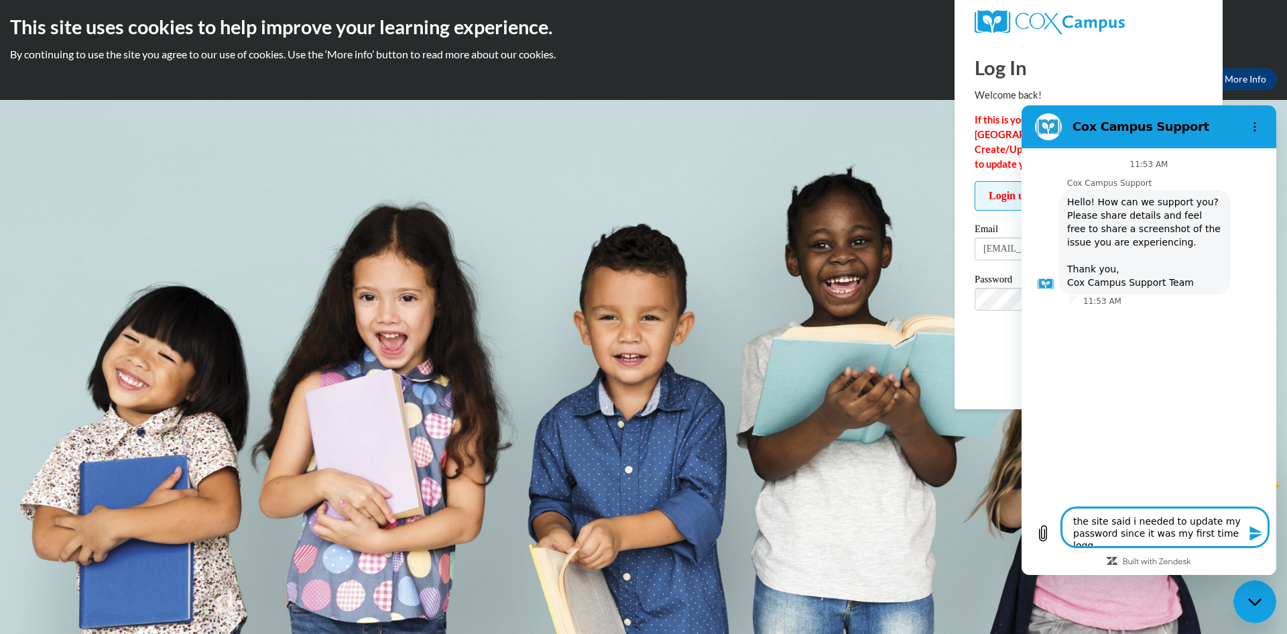
type textarea "the site said i needed to update my password since it was my first time loggi"
type textarea "x"
type textarea "the site said i needed to update my password since it was my first time loggin"
type textarea "x"
type textarea "the site said i needed to update my password since it was my first time logging"
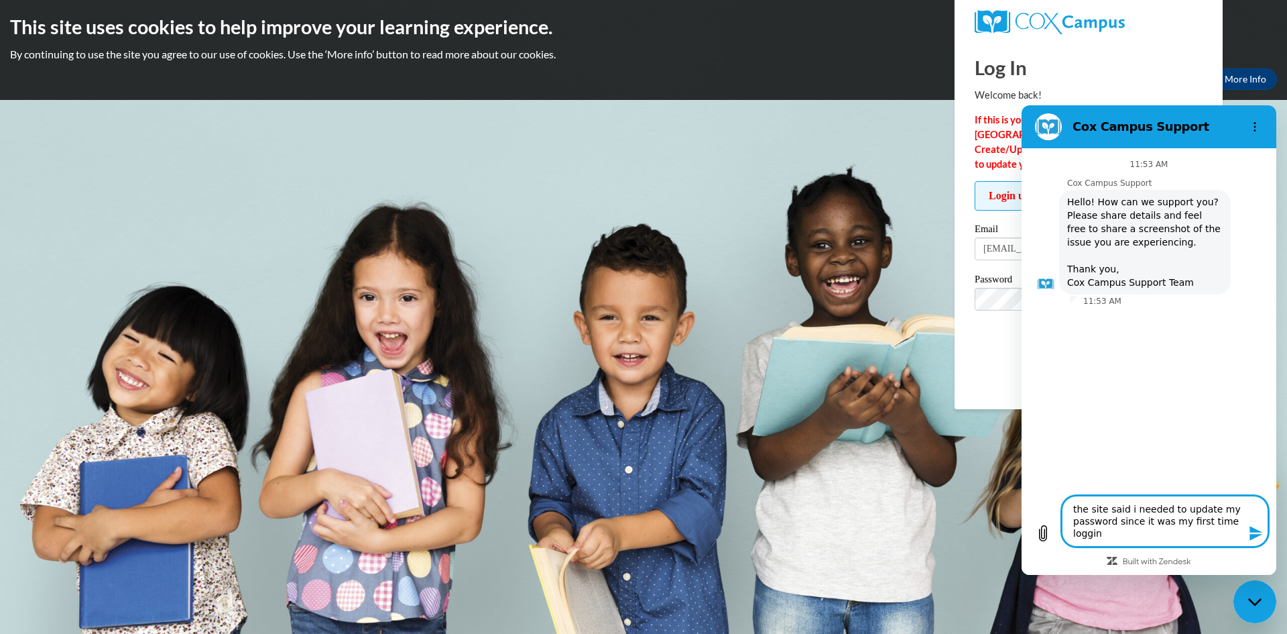
type textarea "x"
type textarea "the site said i needed to update my password since it was my first time logging"
type textarea "x"
type textarea "the site said i needed to update my password since it was my first time logging…"
type textarea "x"
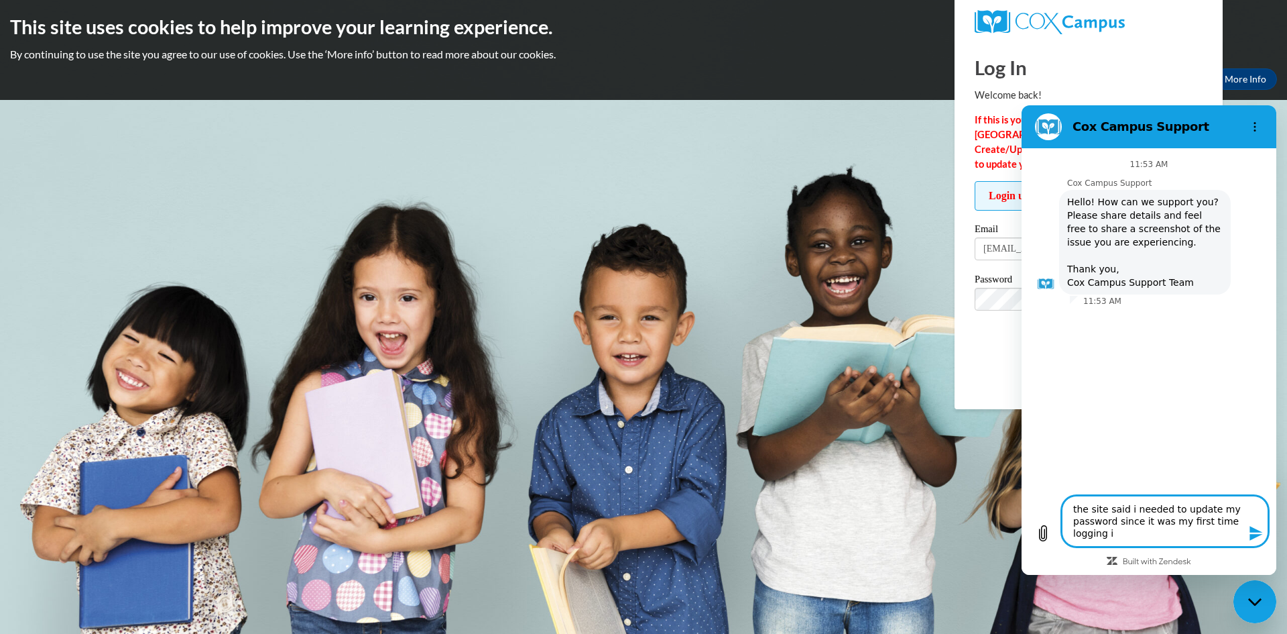
type textarea "the site said i needed to update my password since it was my first time logging…"
type textarea "x"
type textarea "the site said i needed to update my password since it was my first time logging…"
type textarea "x"
type textarea "the site said i needed to update my password since it was my first time logging…"
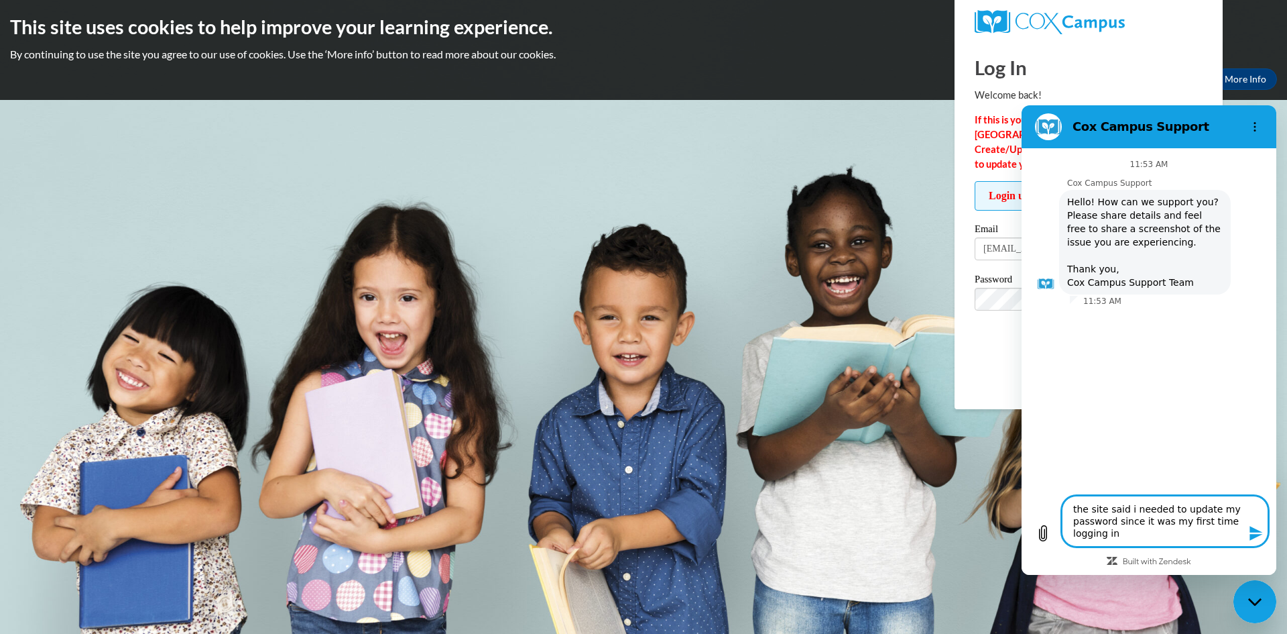
type textarea "x"
type textarea "the site said i needed to update my password since it was my first time logging…"
type textarea "x"
type textarea "the site said i needed to update my password since it was my first time logging…"
type textarea "x"
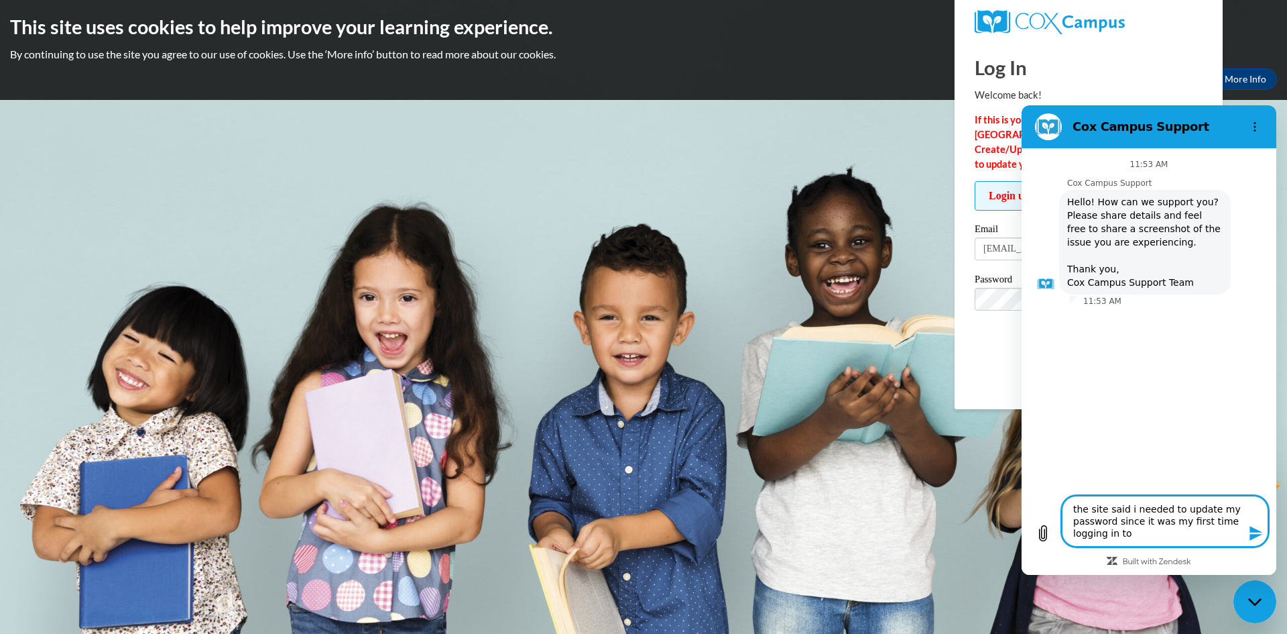
type textarea "the site said i needed to update my password since it was my first time logging…"
type textarea "x"
type textarea "the site said i needed to update my password since it was my first time logging…"
type textarea "x"
type textarea "the site said i needed to update my password since it was my first time logging…"
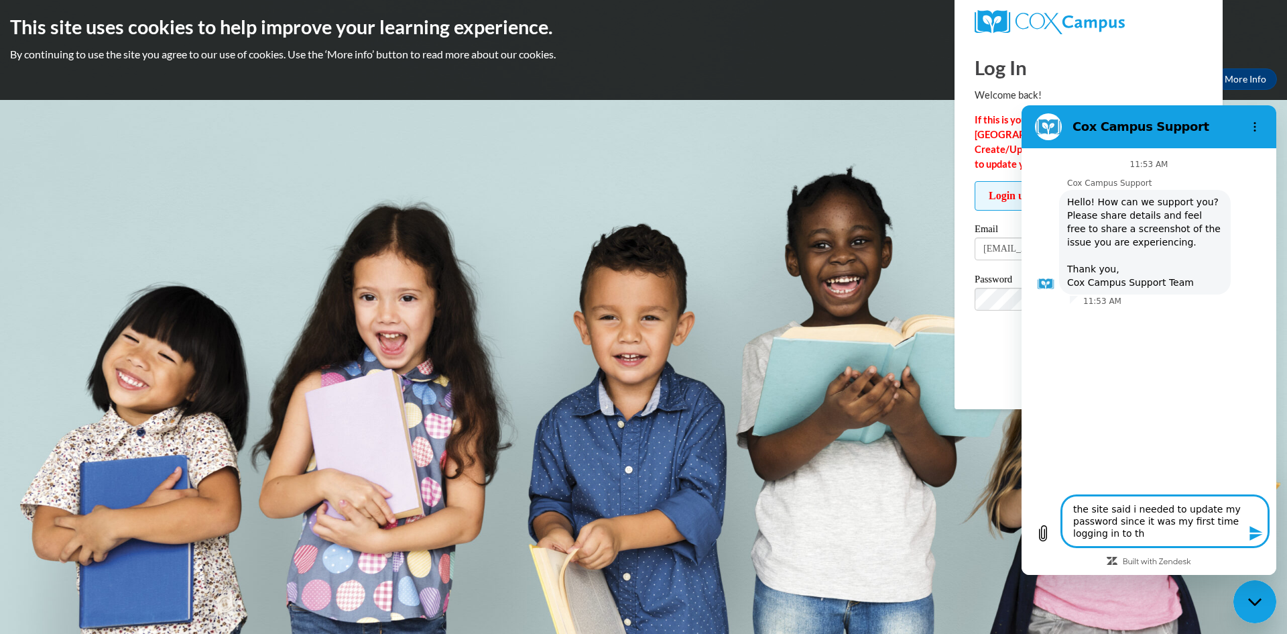
type textarea "x"
type textarea "the site said i needed to update my password since it was my first time logging…"
type textarea "x"
type textarea "the site said i needed to update my password since it was my first time logging…"
type textarea "x"
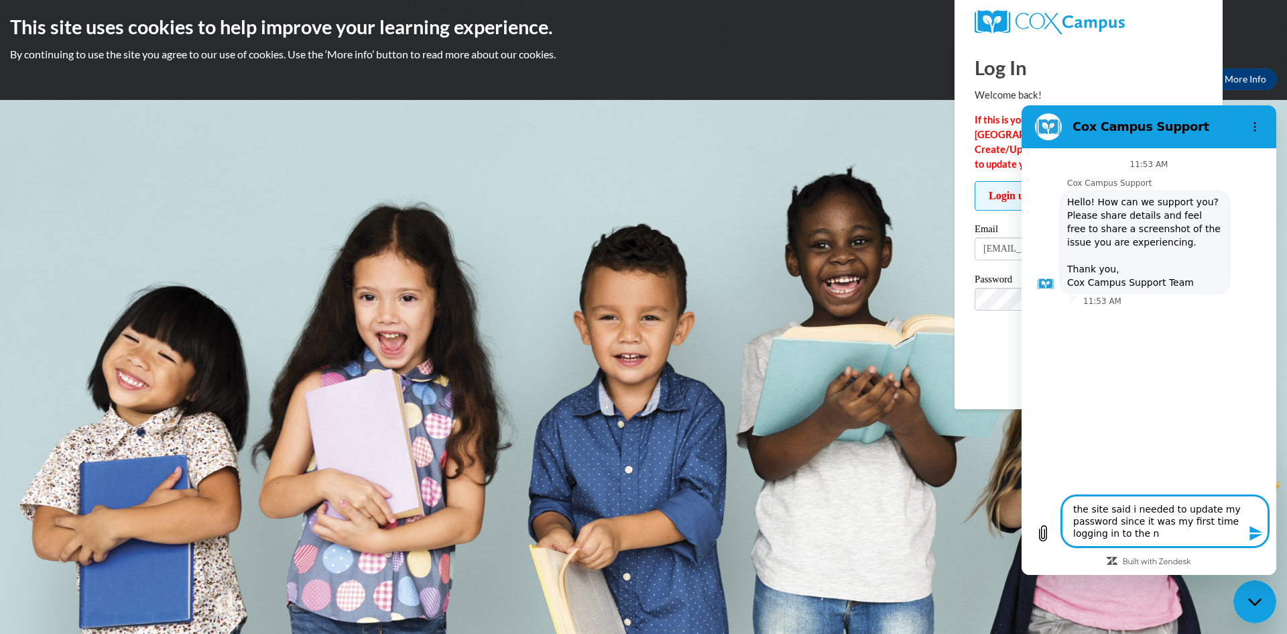
type textarea "the site said i needed to update my password since it was my first time logging…"
type textarea "x"
type textarea "the site said i needed to update my password since it was my first time logging…"
type textarea "x"
type textarea "the site said i needed to update my password since it was my first time logging…"
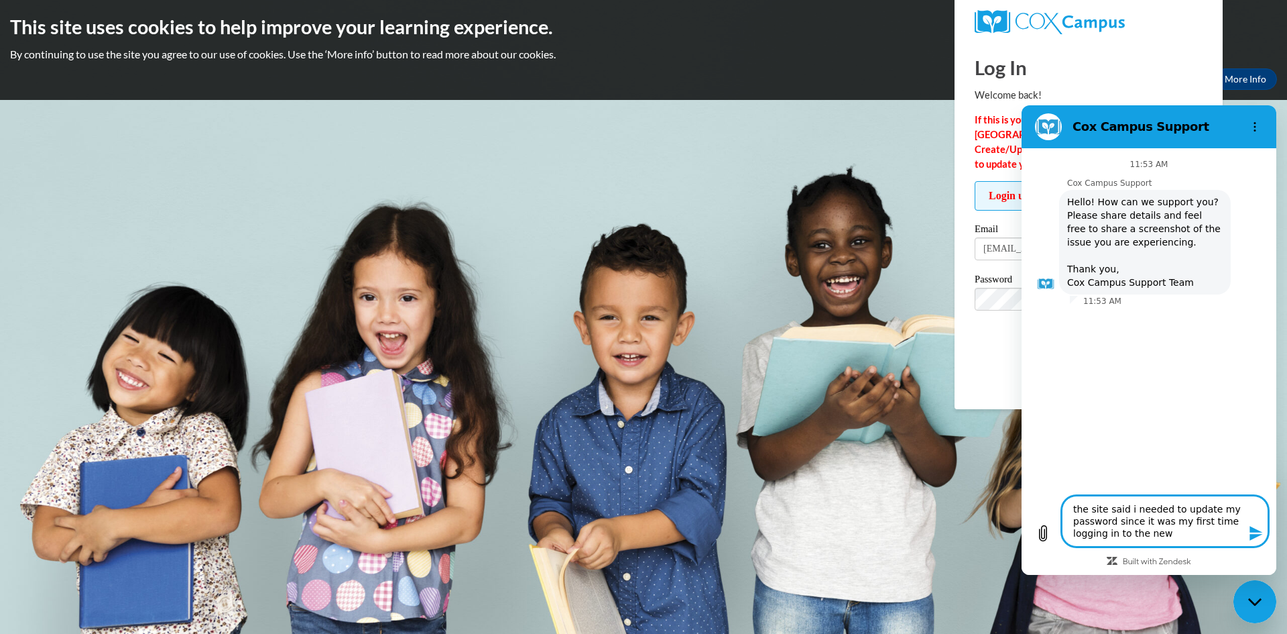
type textarea "x"
type textarea "the site said i needed to update my password since it was my first time logging…"
type textarea "x"
type textarea "the site said i needed to update my password since it was my first time logging…"
click at [1256, 534] on icon "Send message" at bounding box center [1256, 533] width 13 height 15
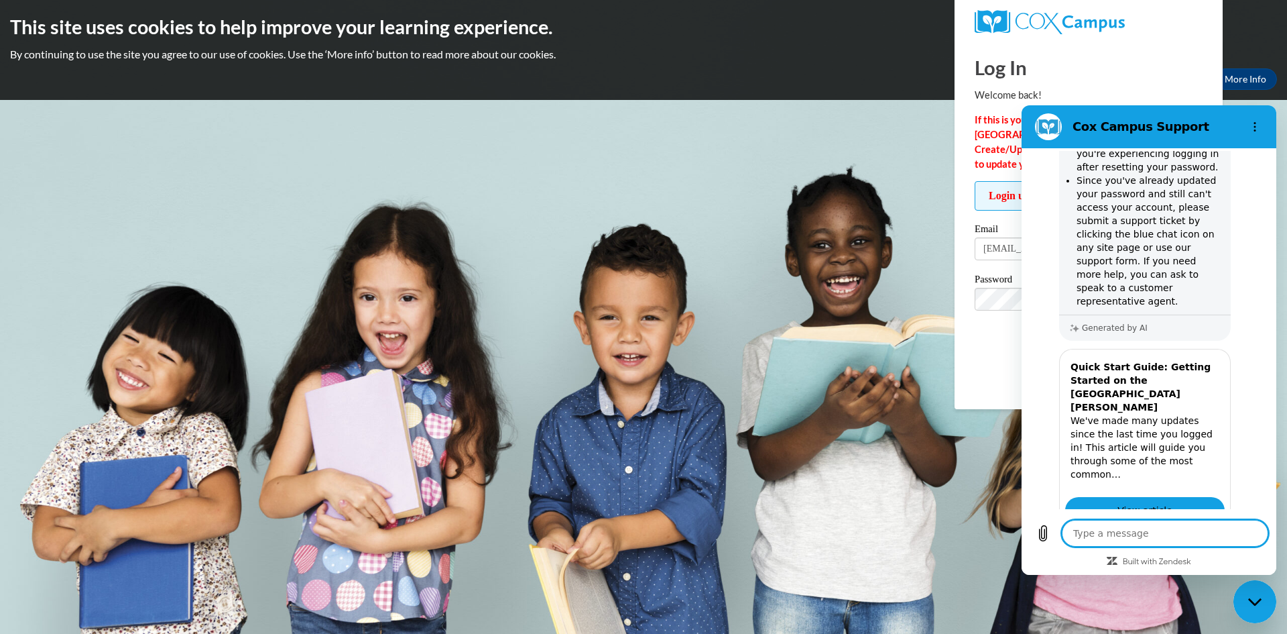
scroll to position [308, 0]
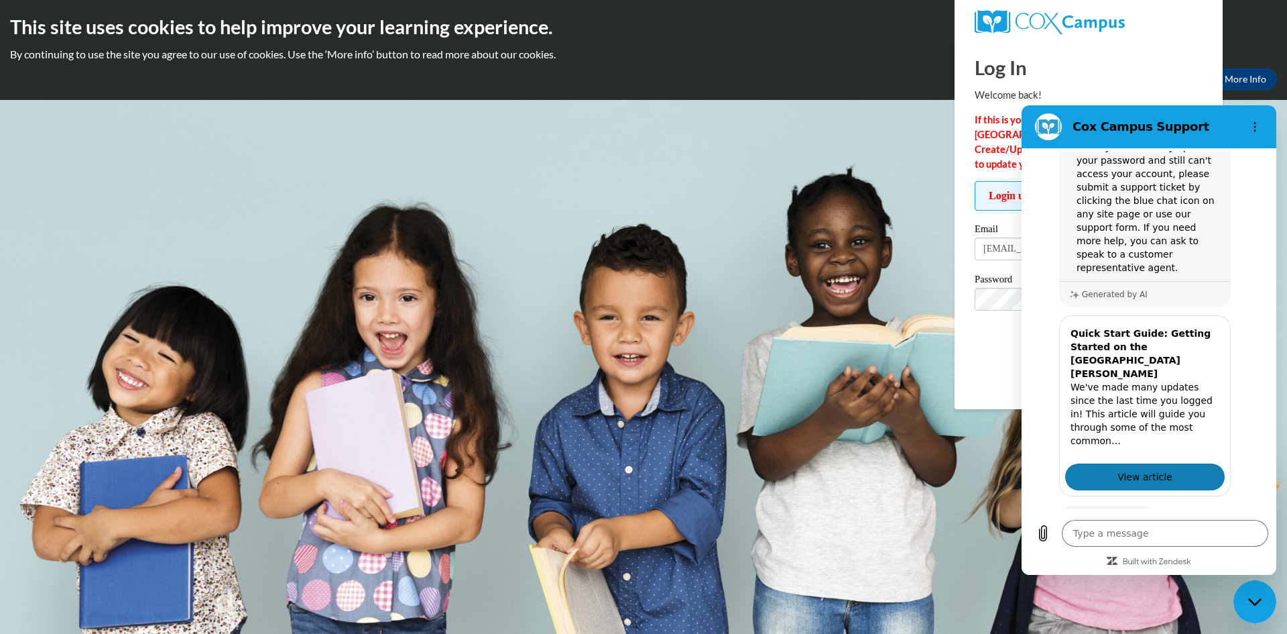
click at [1146, 469] on span "View article" at bounding box center [1145, 477] width 55 height 16
click at [1228, 547] on button "No" at bounding box center [1245, 559] width 36 height 25
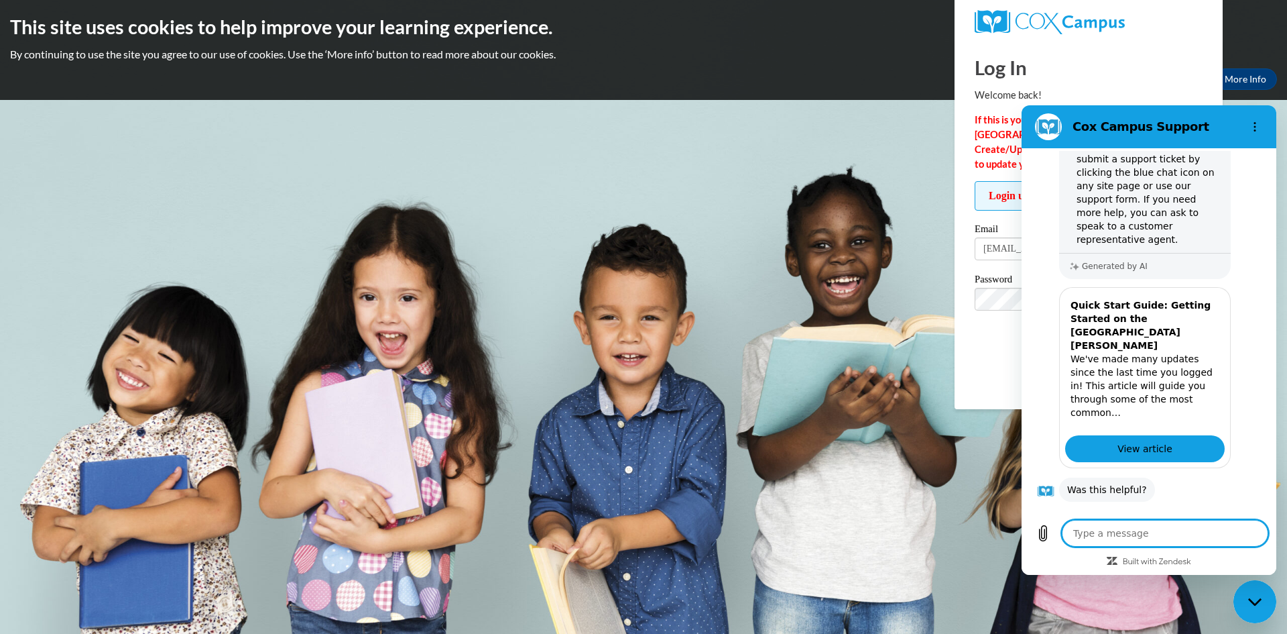
scroll to position [335, 0]
drag, startPoint x: 1128, startPoint y: 524, endPoint x: 1128, endPoint y: 533, distance: 8.7
click at [1128, 532] on textarea at bounding box center [1165, 533] width 206 height 27
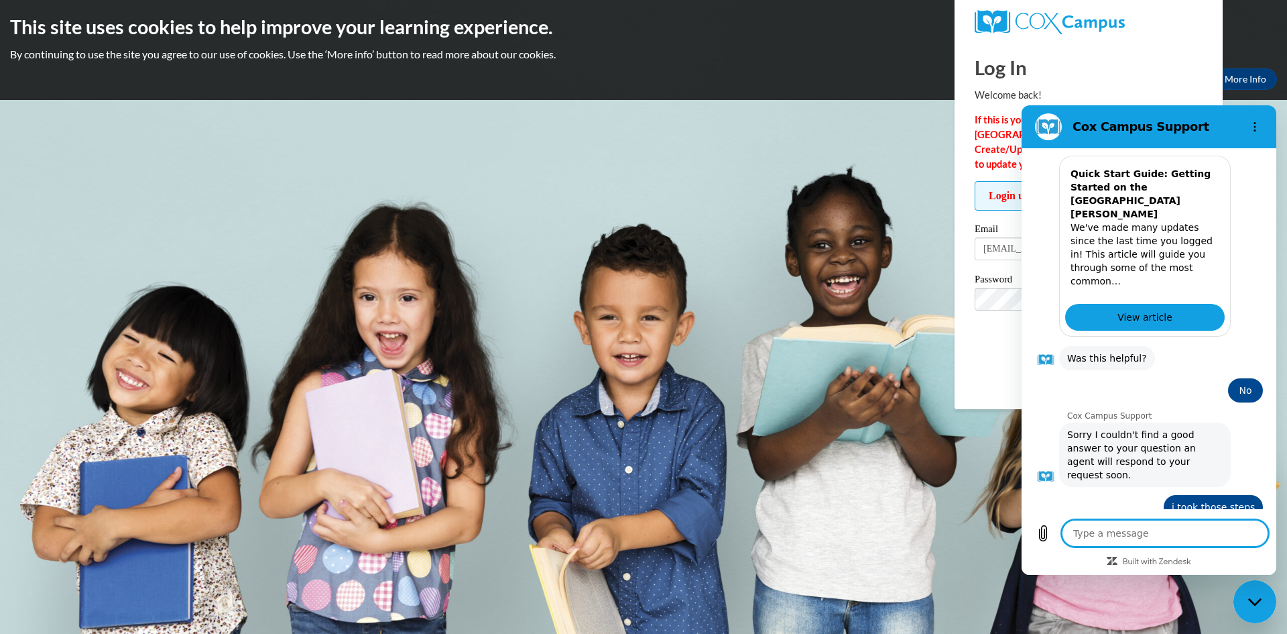
scroll to position [501, 0]
